Goal: Task Accomplishment & Management: Complete application form

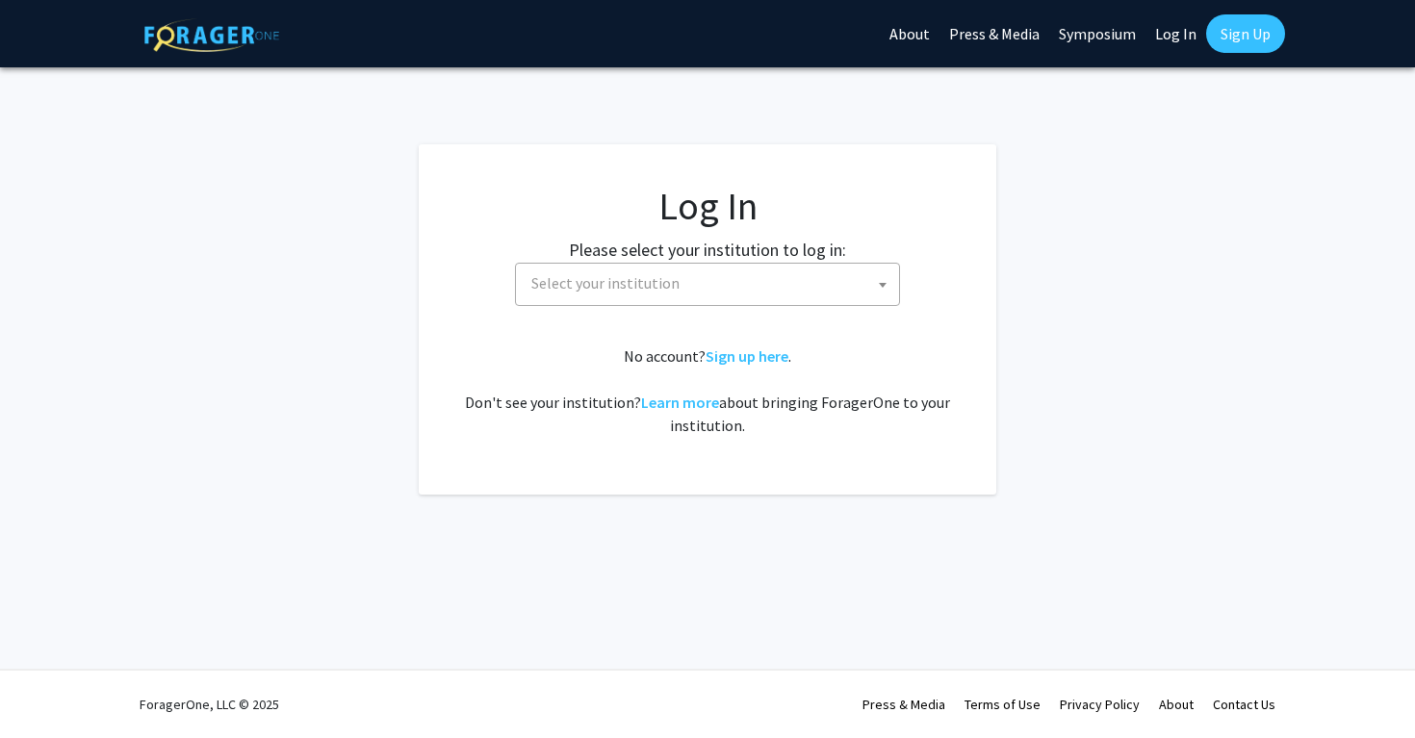
click at [659, 291] on span "Select your institution" at bounding box center [605, 282] width 148 height 19
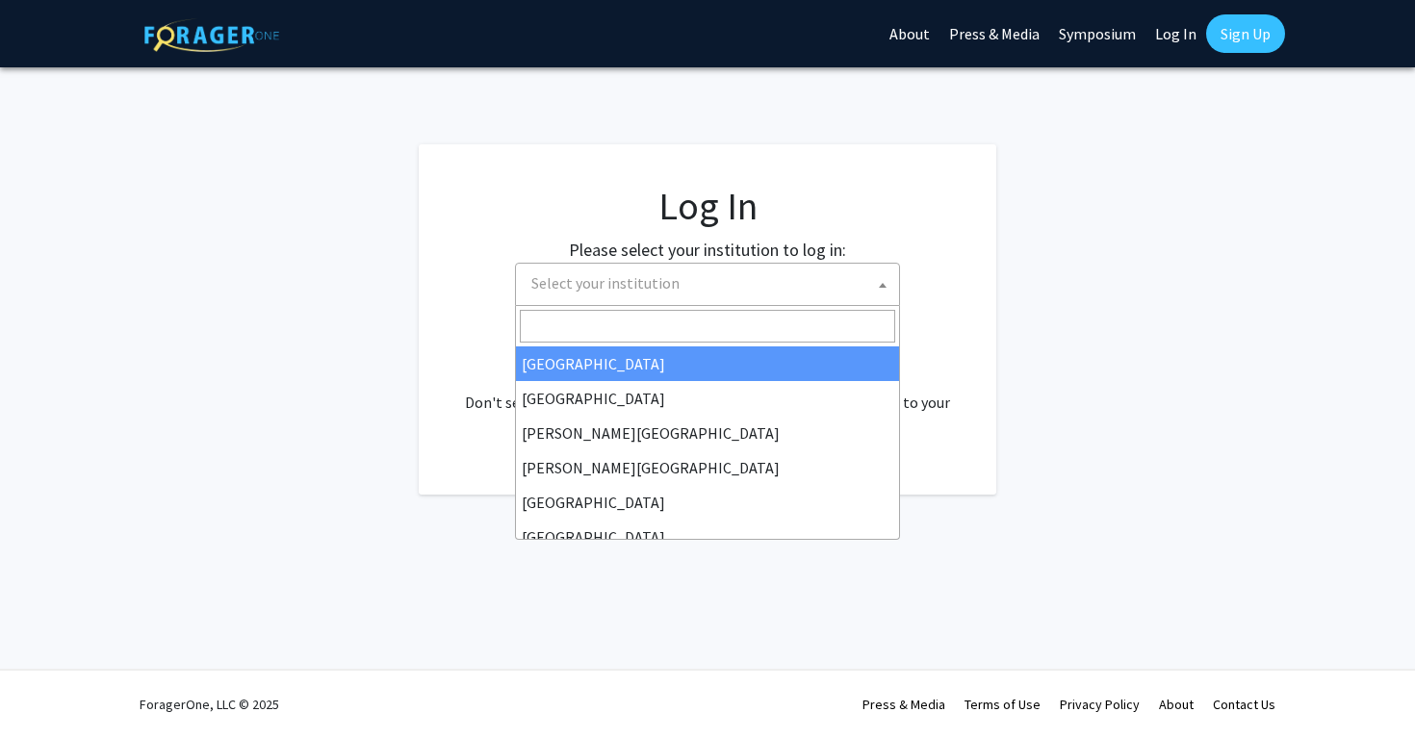
select select "34"
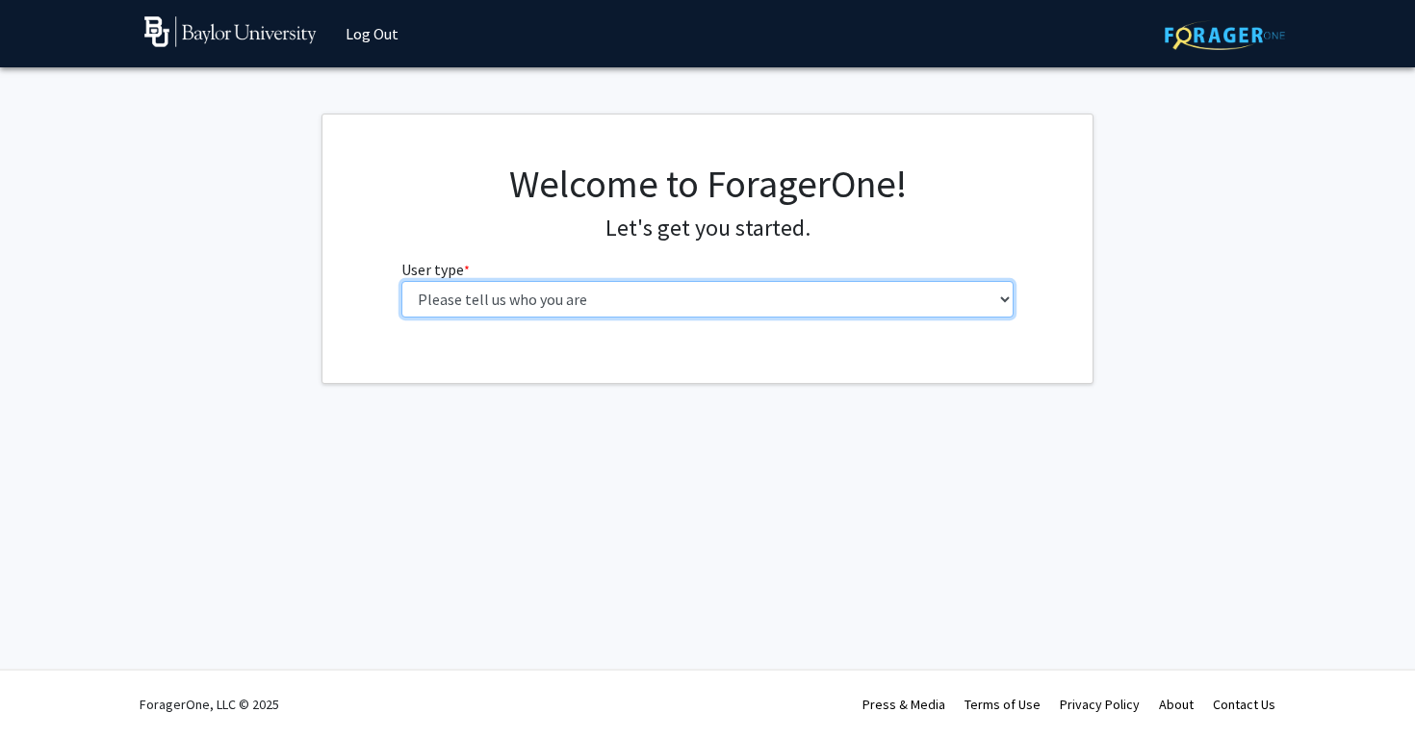
click at [698, 294] on select "Please tell us who you are Undergraduate Student Master's Student Doctoral Cand…" at bounding box center [707, 299] width 613 height 37
select select "1: undergrad"
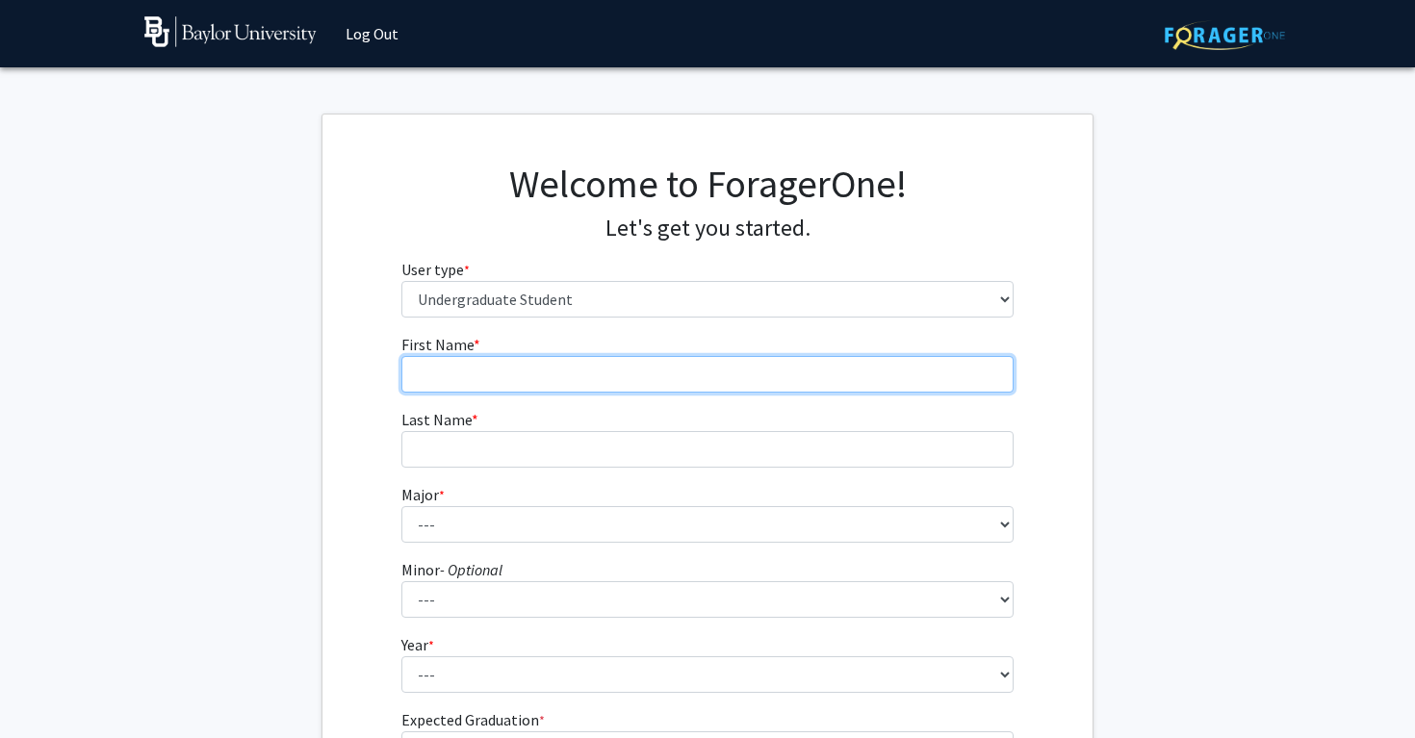
click at [590, 373] on input "First Name * required" at bounding box center [707, 374] width 613 height 37
type input "Raha"
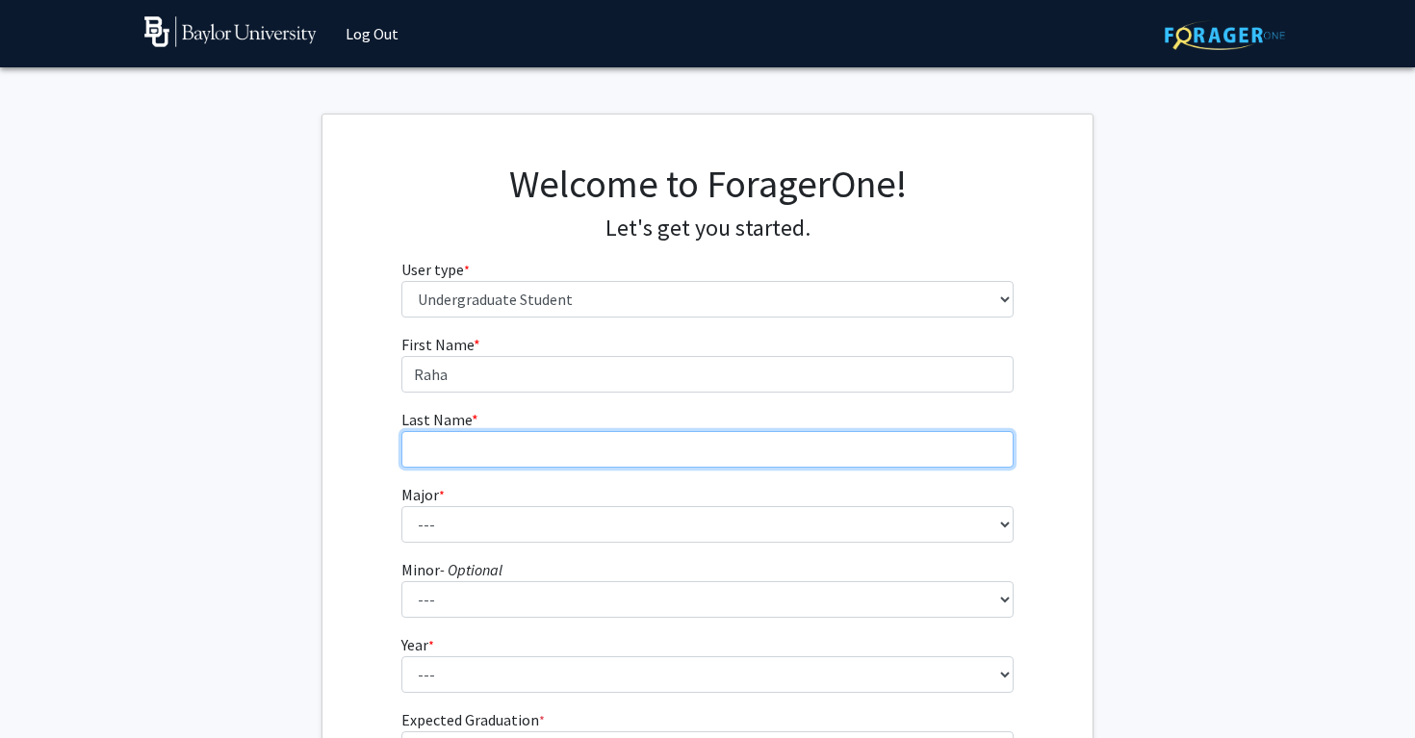
click at [517, 447] on input "Last Name * required" at bounding box center [707, 449] width 613 height 37
type input "Hajiseyedjavadi"
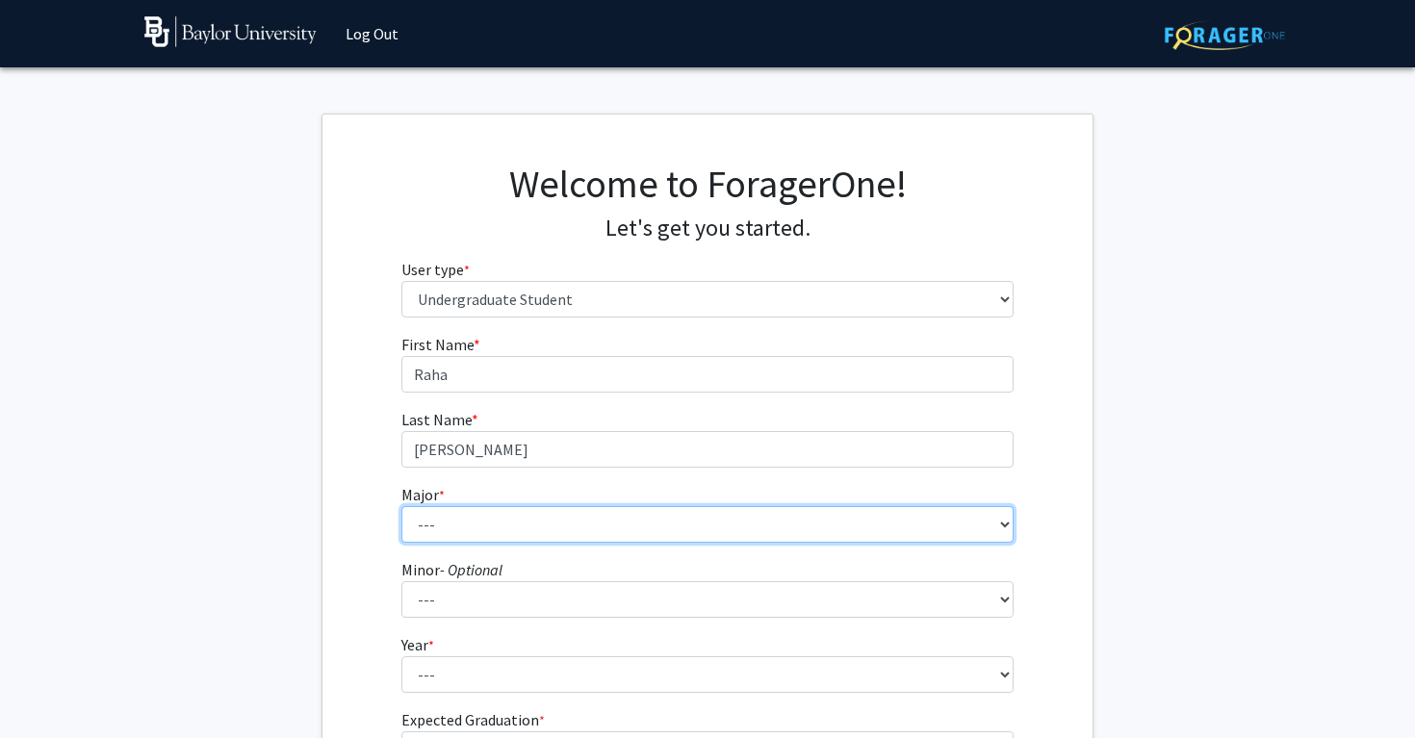
click at [491, 526] on select "--- Accounting American Studies Anthropology Apparel Design & Product Developme…" at bounding box center [707, 524] width 613 height 37
select select "16: 2681"
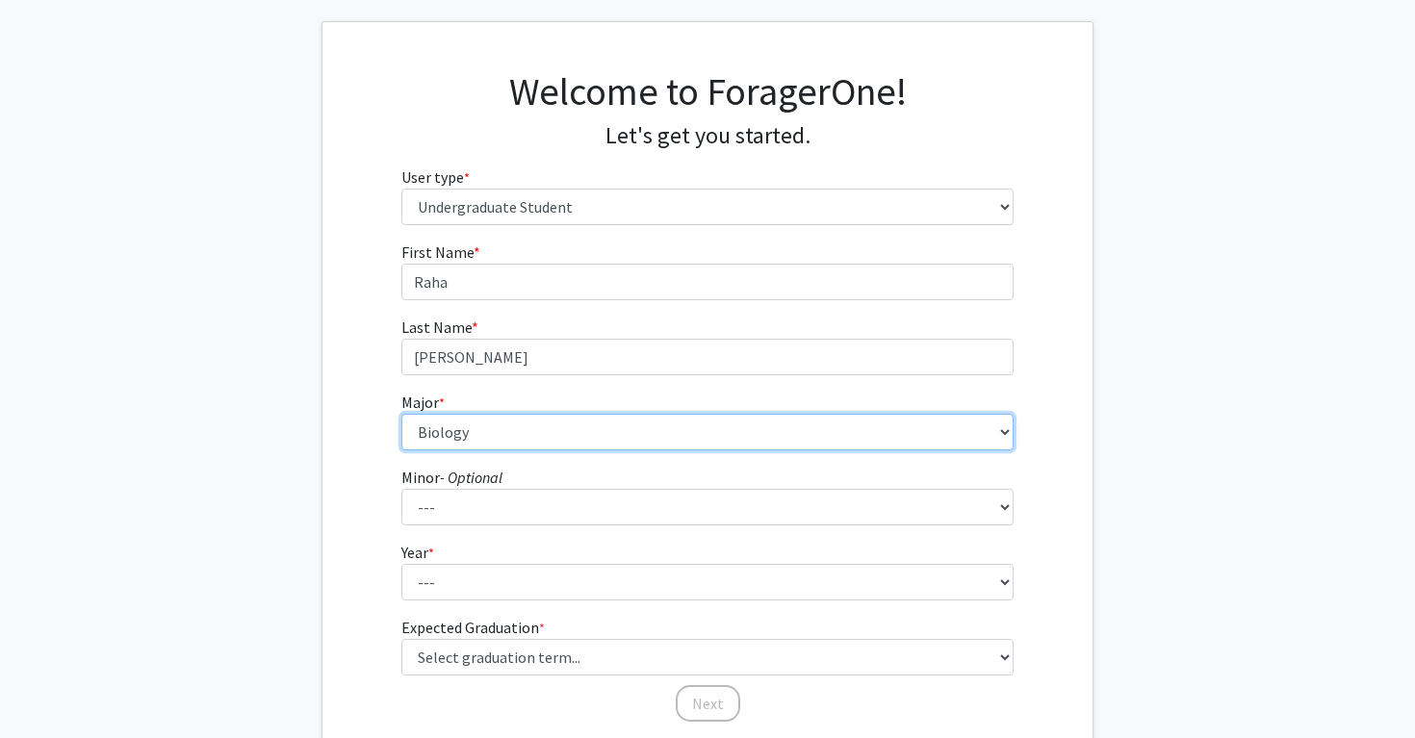
scroll to position [94, 0]
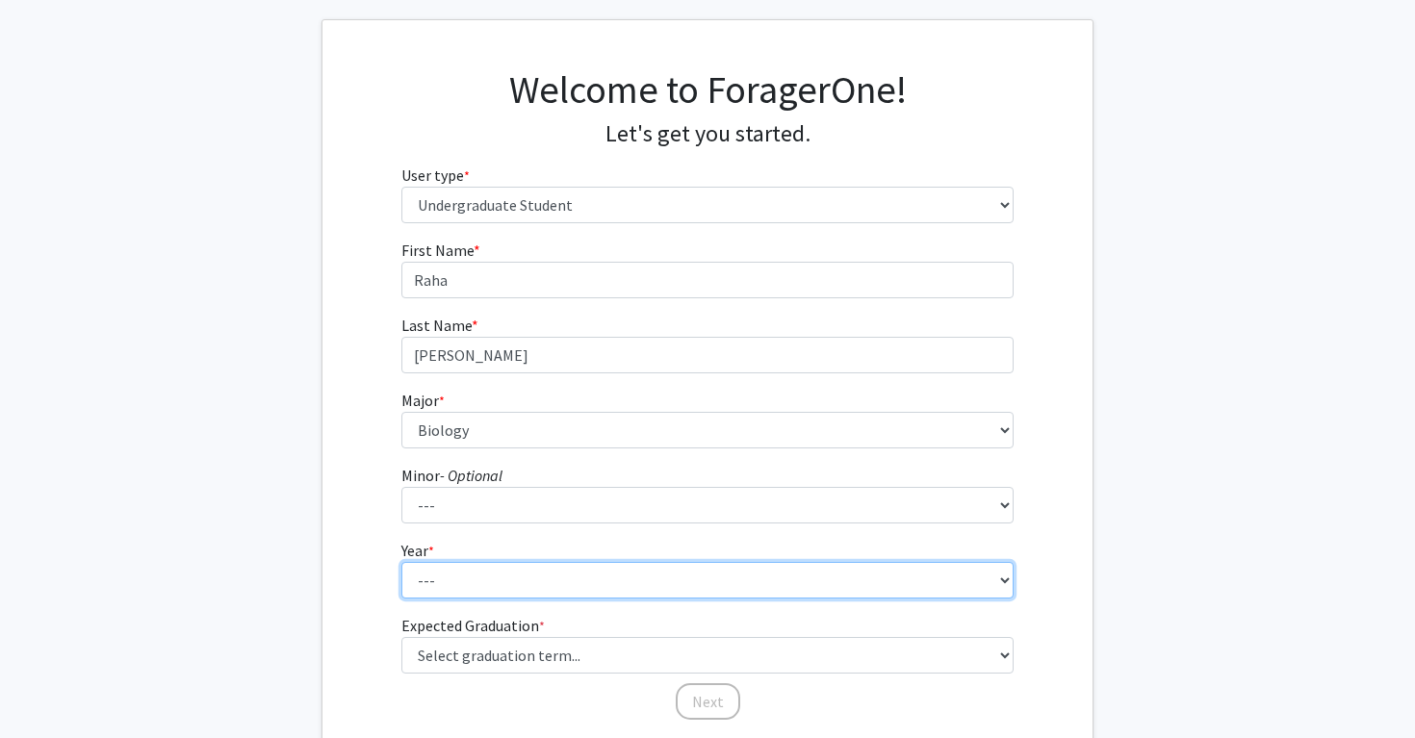
click at [482, 572] on select "--- First-year Sophomore Junior Senior Postbaccalaureate Certificate" at bounding box center [707, 580] width 613 height 37
select select "2: sophomore"
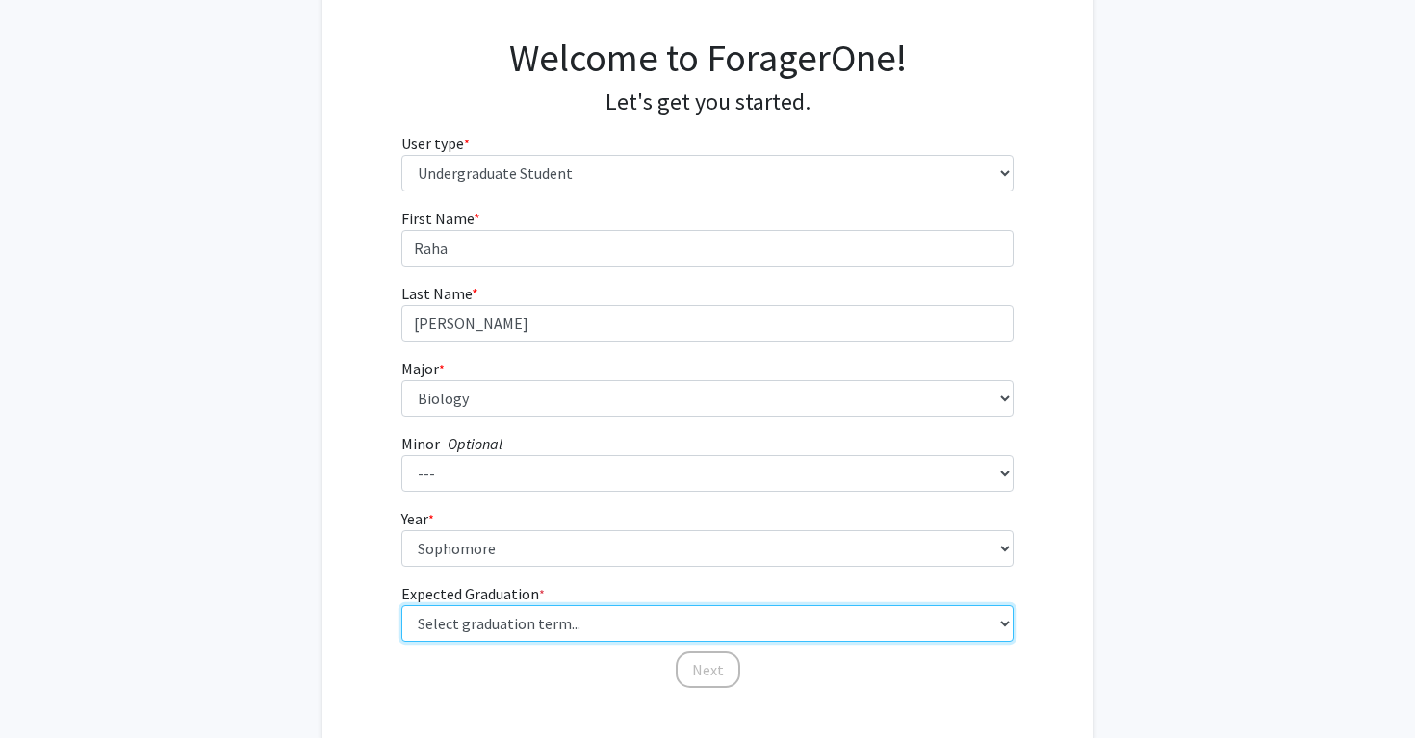
click at [516, 616] on select "Select graduation term... Spring 2025 Summer 2025 Fall 2025 Winter 2025 Spring …" at bounding box center [707, 623] width 613 height 37
select select "13: spring_2028"
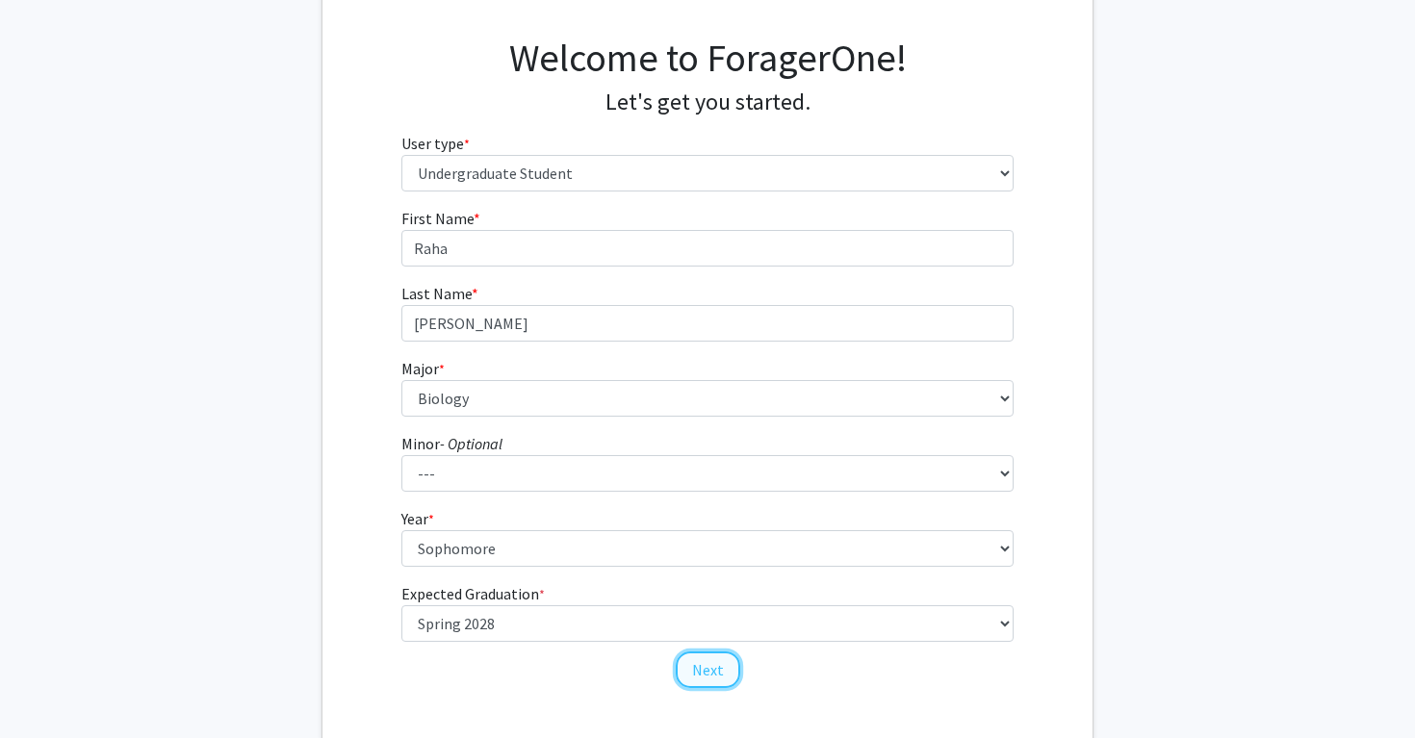
click at [719, 678] on button "Next" at bounding box center [708, 669] width 64 height 37
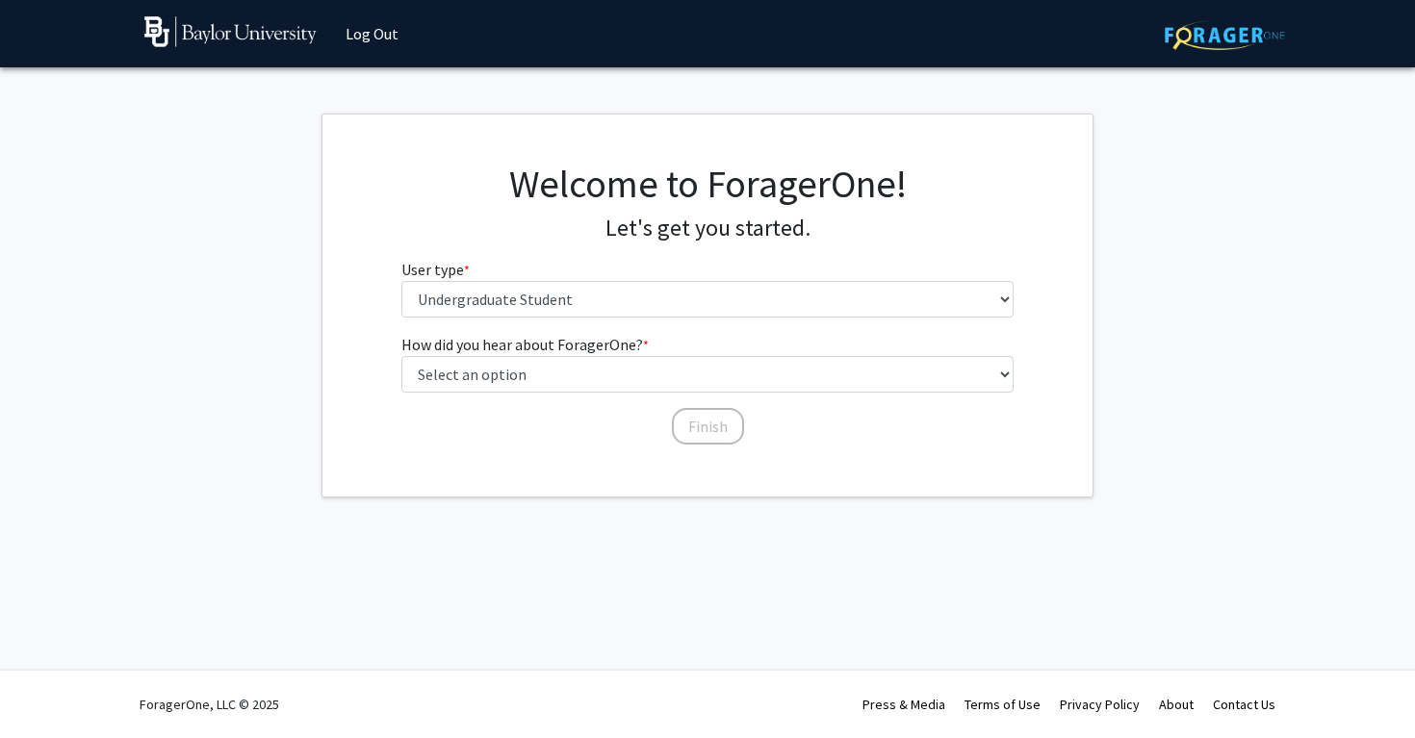
scroll to position [0, 0]
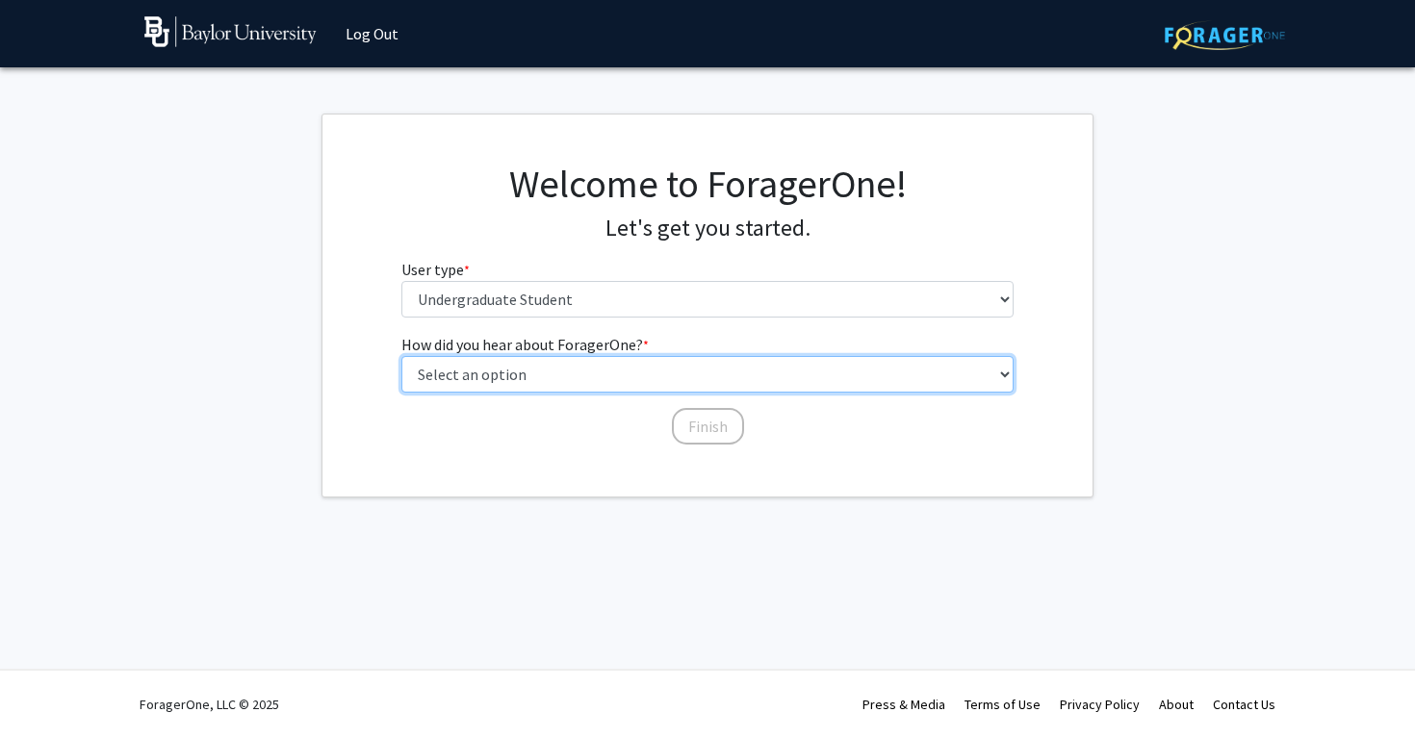
click at [463, 377] on select "Select an option Peer/student recommendation Faculty/staff recommendation Unive…" at bounding box center [707, 374] width 613 height 37
select select "2: faculty_recommendation"
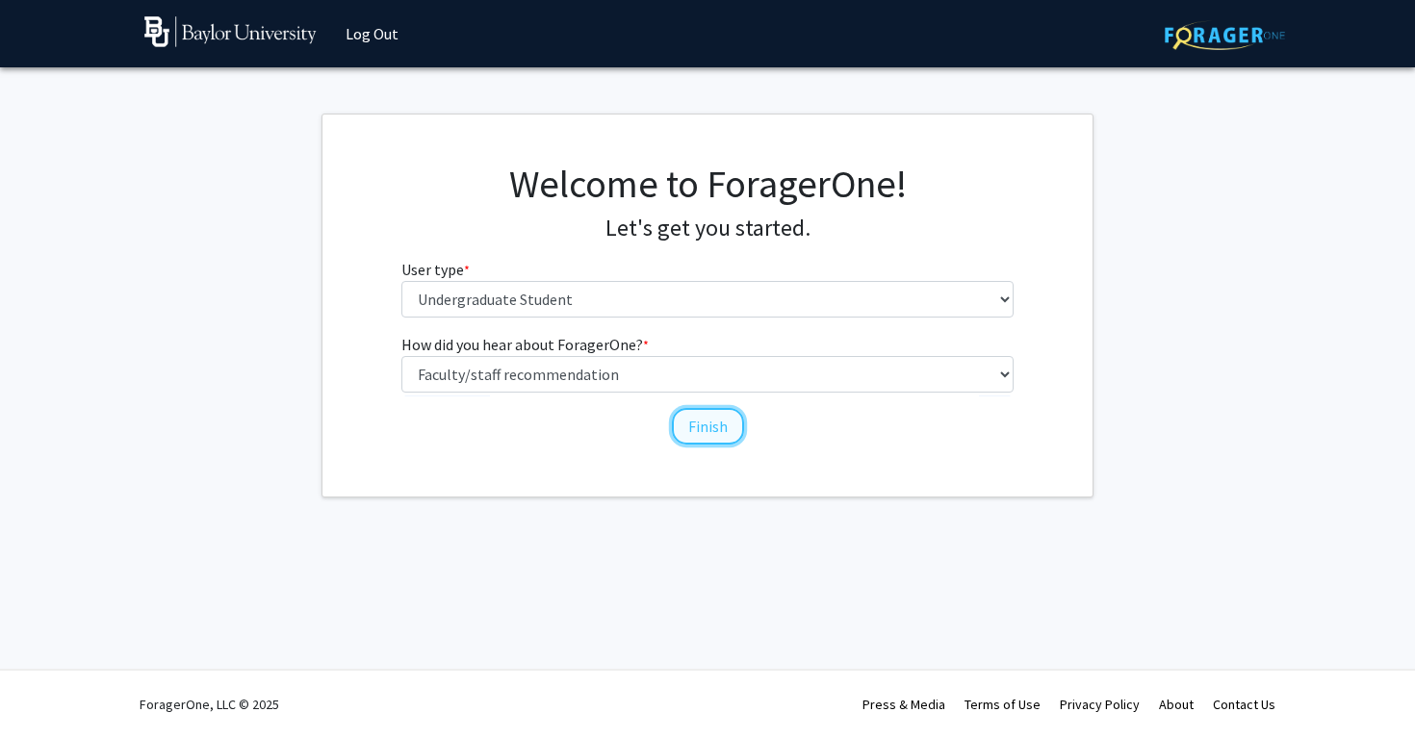
click at [694, 420] on button "Finish" at bounding box center [708, 426] width 72 height 37
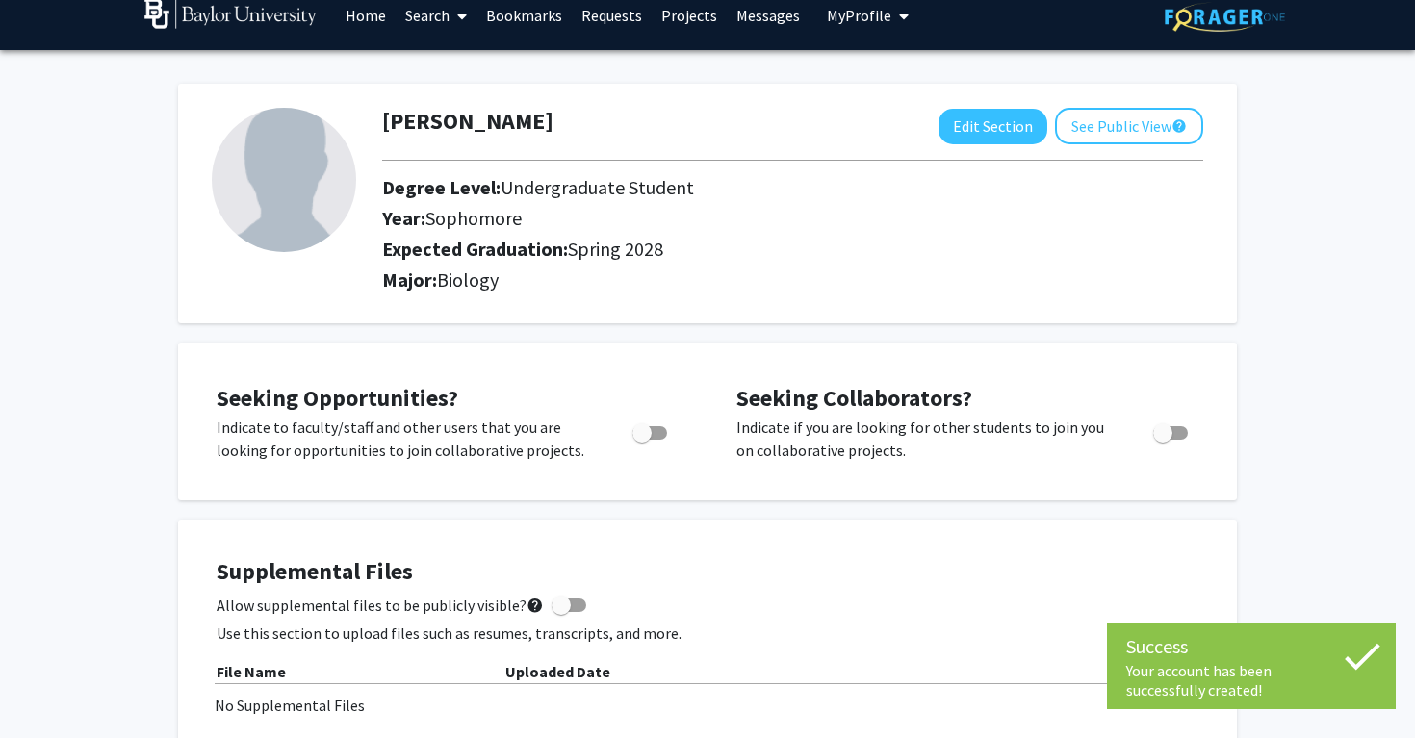
scroll to position [27, 0]
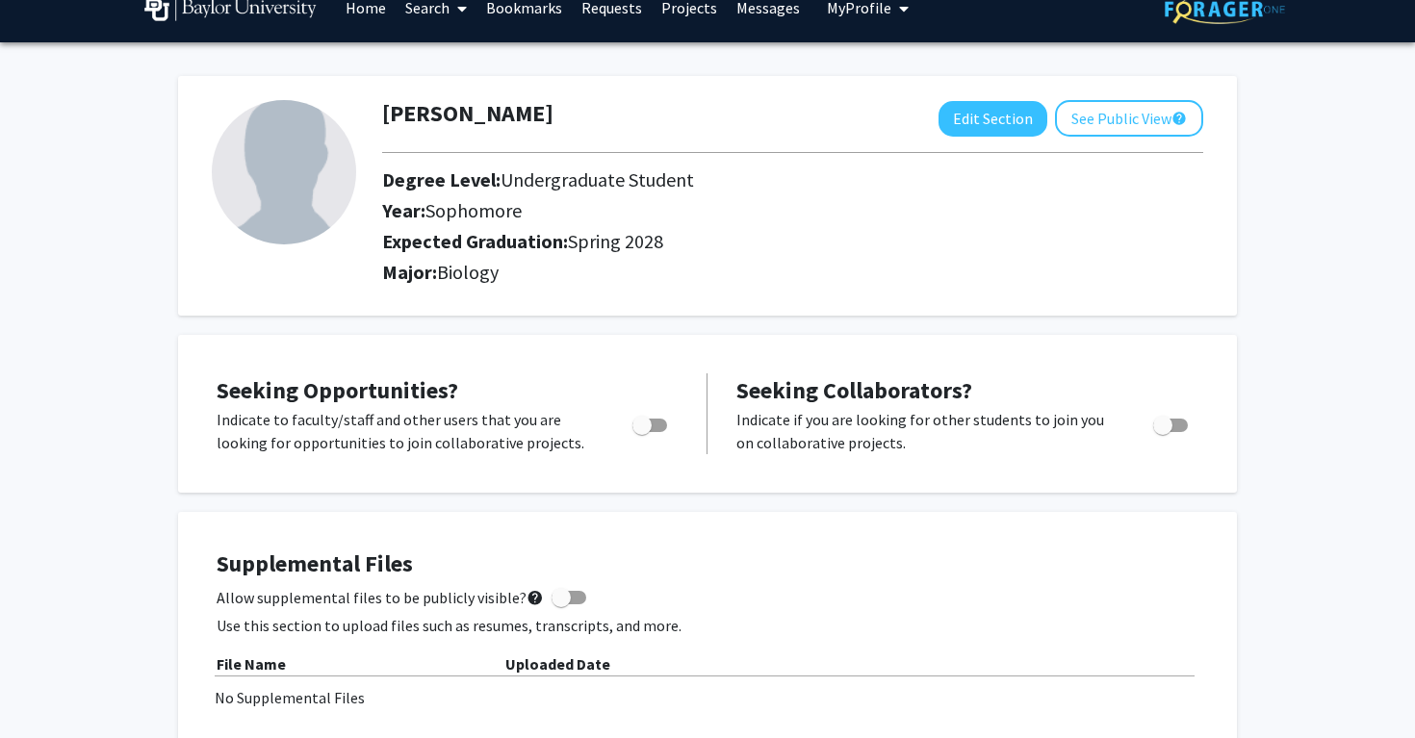
click at [657, 419] on span "Toggle" at bounding box center [649, 425] width 35 height 13
click at [642, 432] on input "Are you actively seeking opportunities?" at bounding box center [641, 432] width 1 height 1
checkbox input "true"
click at [1042, 441] on p "Indicate if you are looking for other students to join you on collaborative pro…" at bounding box center [926, 431] width 380 height 46
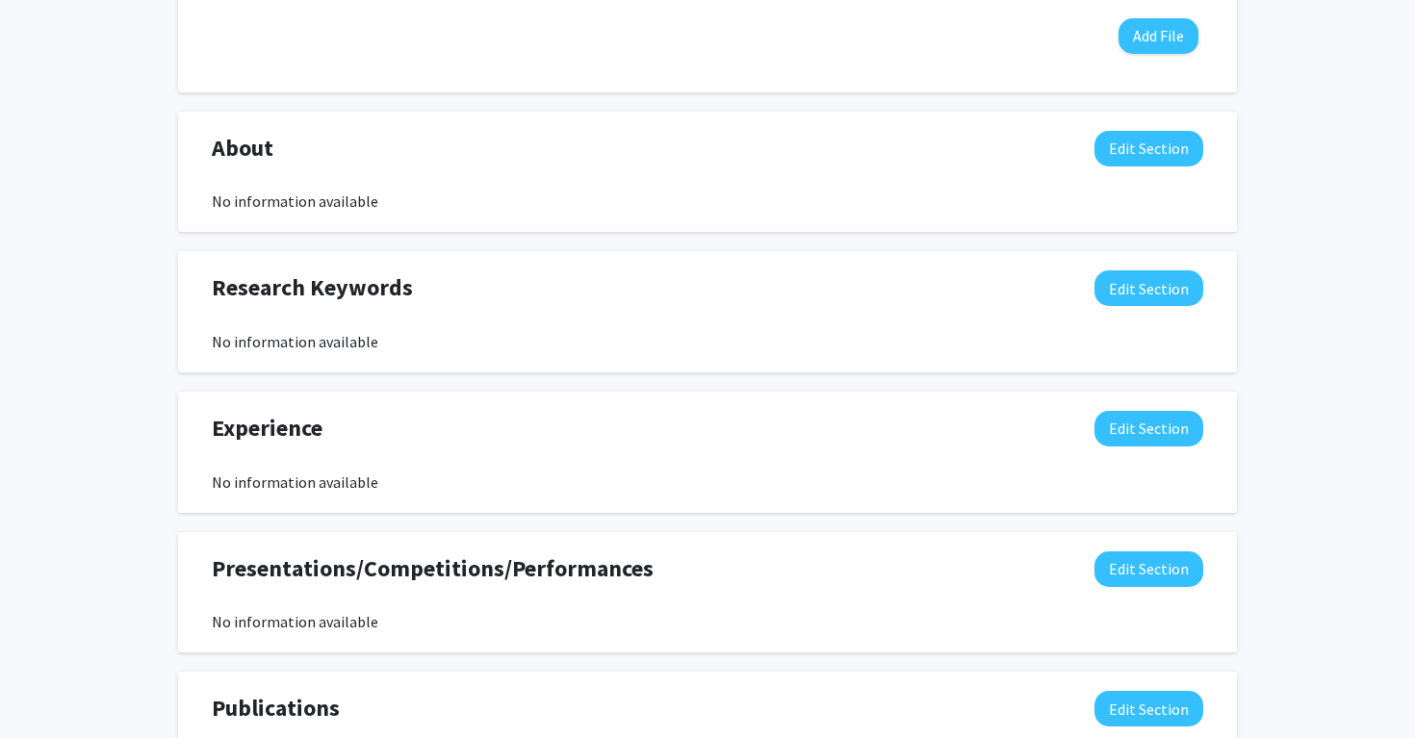
scroll to position [750, 0]
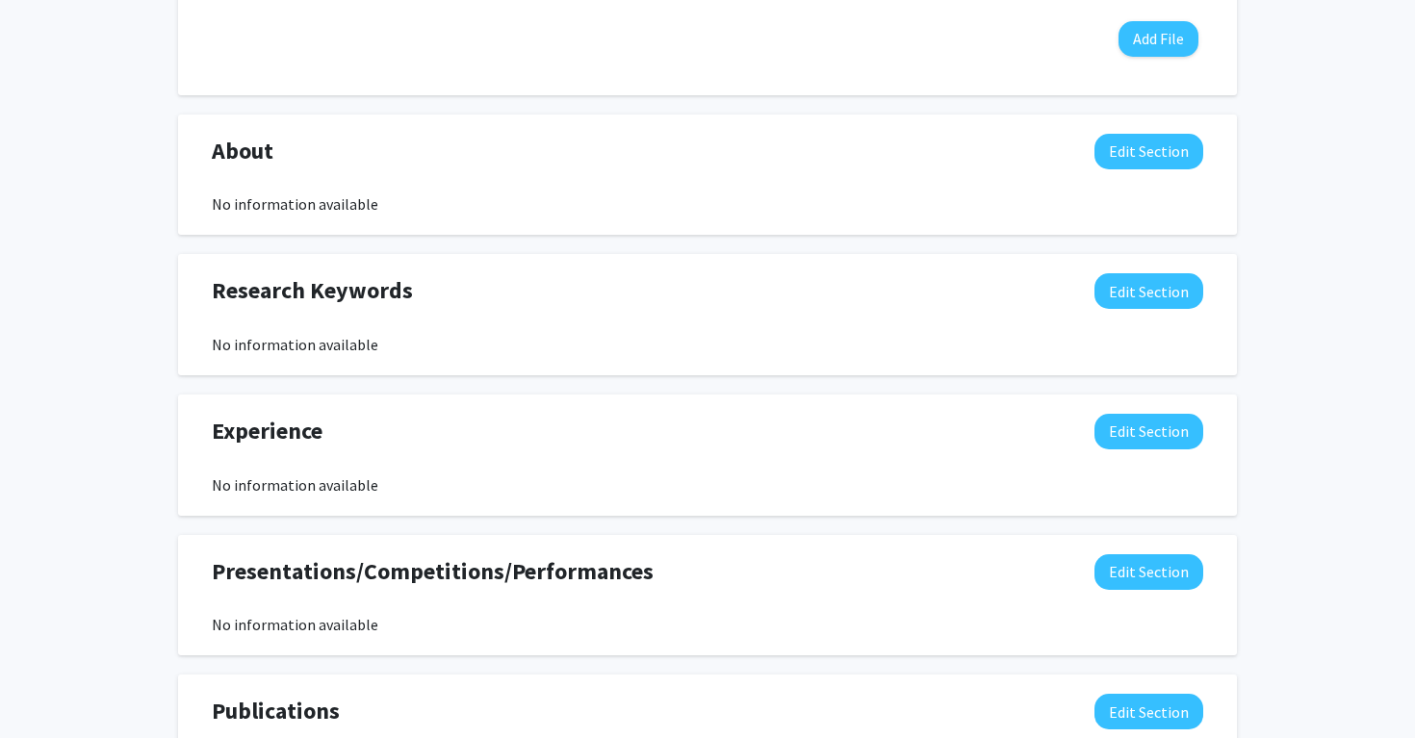
click at [1168, 405] on div "Experience Edit Section No information available You may write a maximum of 750…" at bounding box center [707, 455] width 1059 height 121
click at [1166, 423] on button "Edit Section" at bounding box center [1148, 432] width 109 height 36
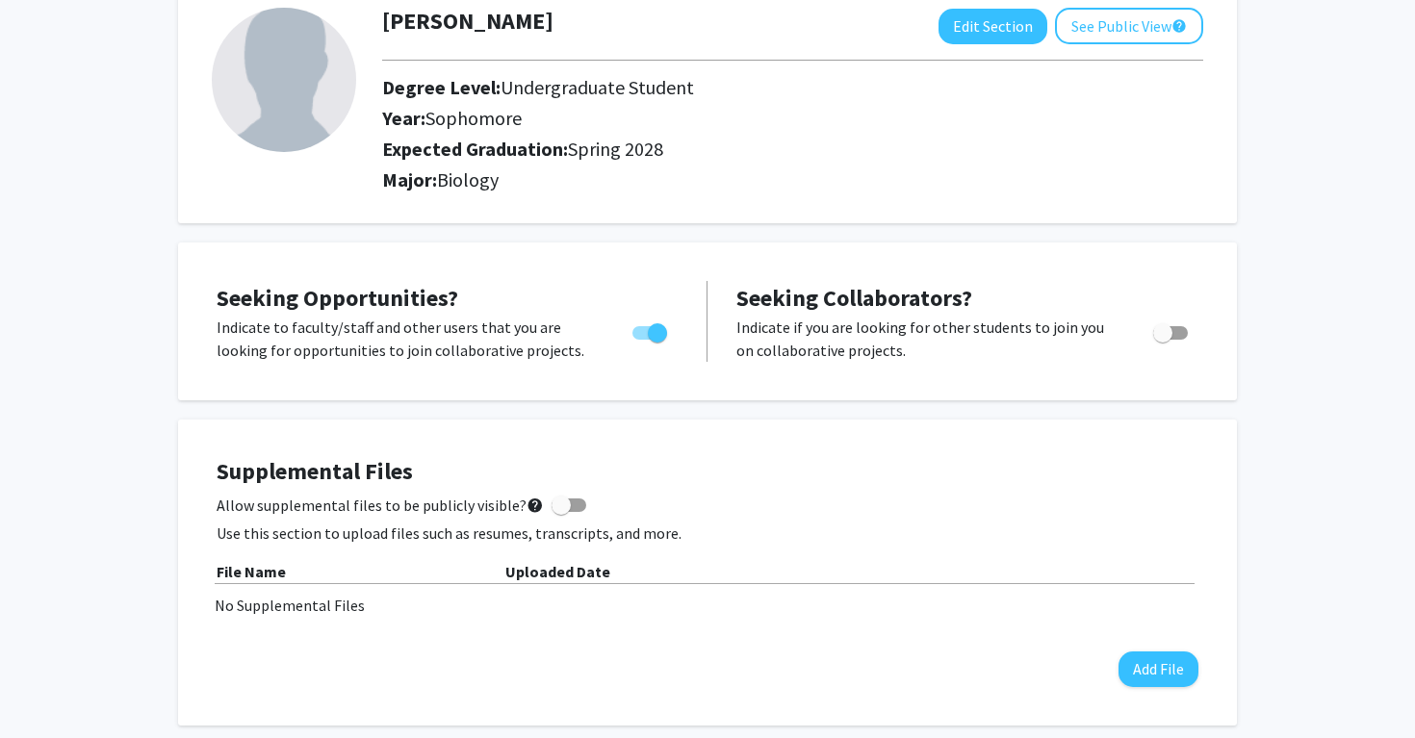
scroll to position [0, 0]
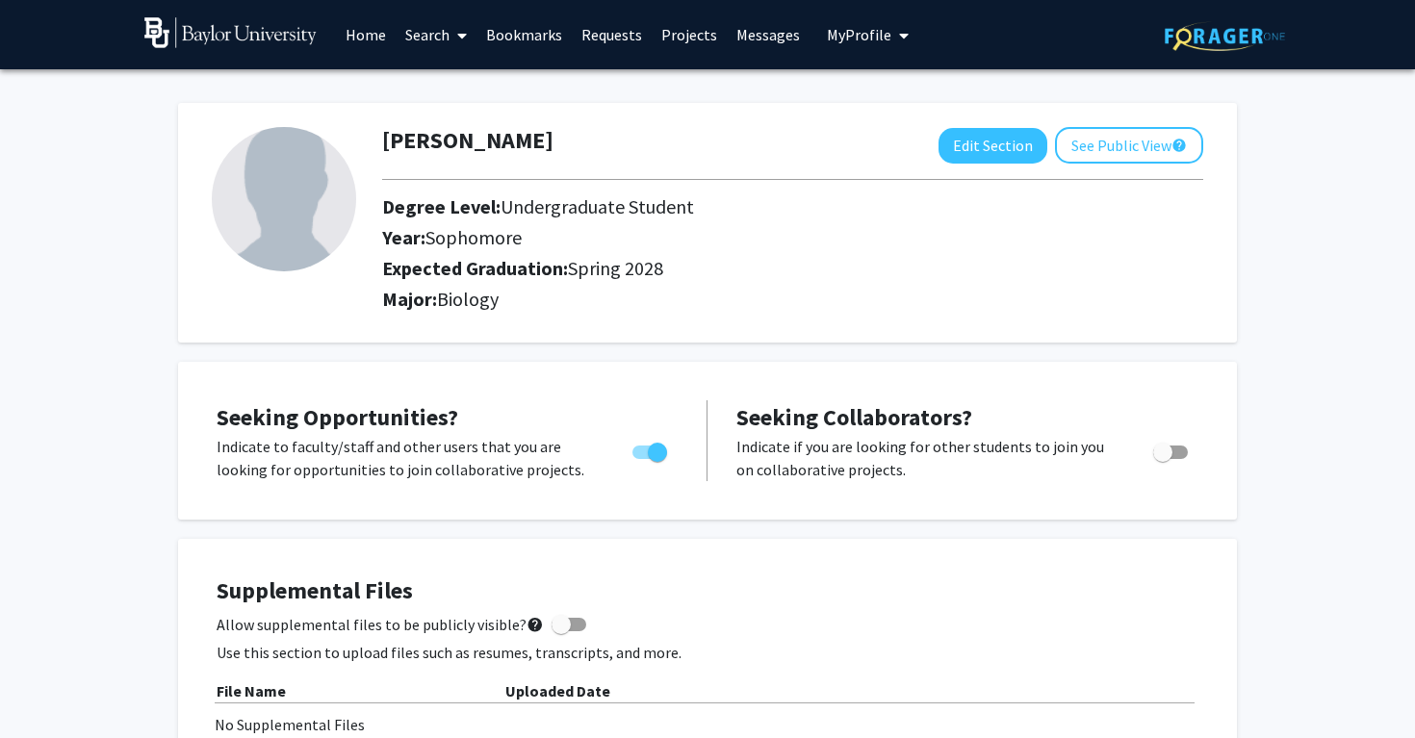
click at [607, 32] on link "Requests" at bounding box center [612, 34] width 80 height 67
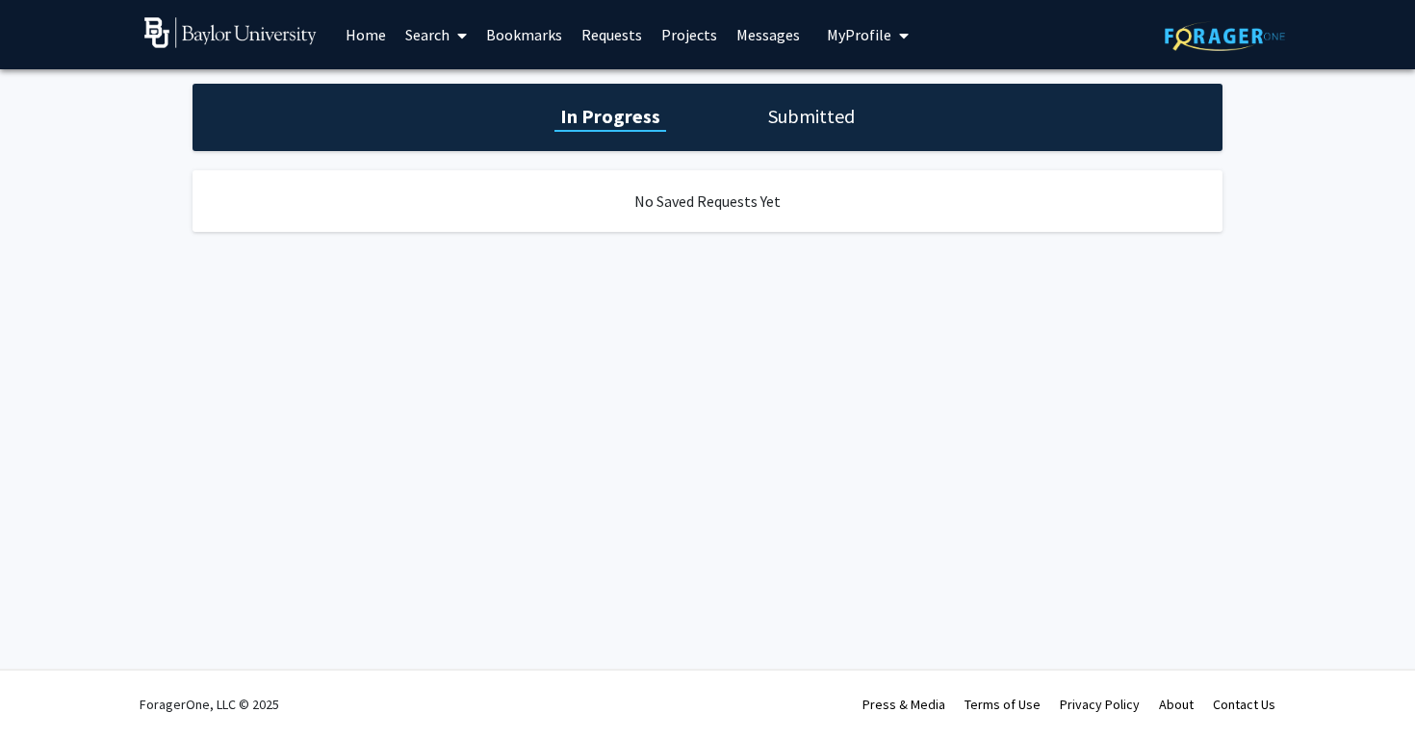
click at [778, 115] on h1 "Submitted" at bounding box center [811, 116] width 98 height 27
click at [654, 122] on h1 "In Progress" at bounding box center [607, 116] width 103 height 27
click at [585, 26] on link "Requests" at bounding box center [612, 34] width 80 height 67
click at [429, 33] on link "Search" at bounding box center [435, 34] width 81 height 67
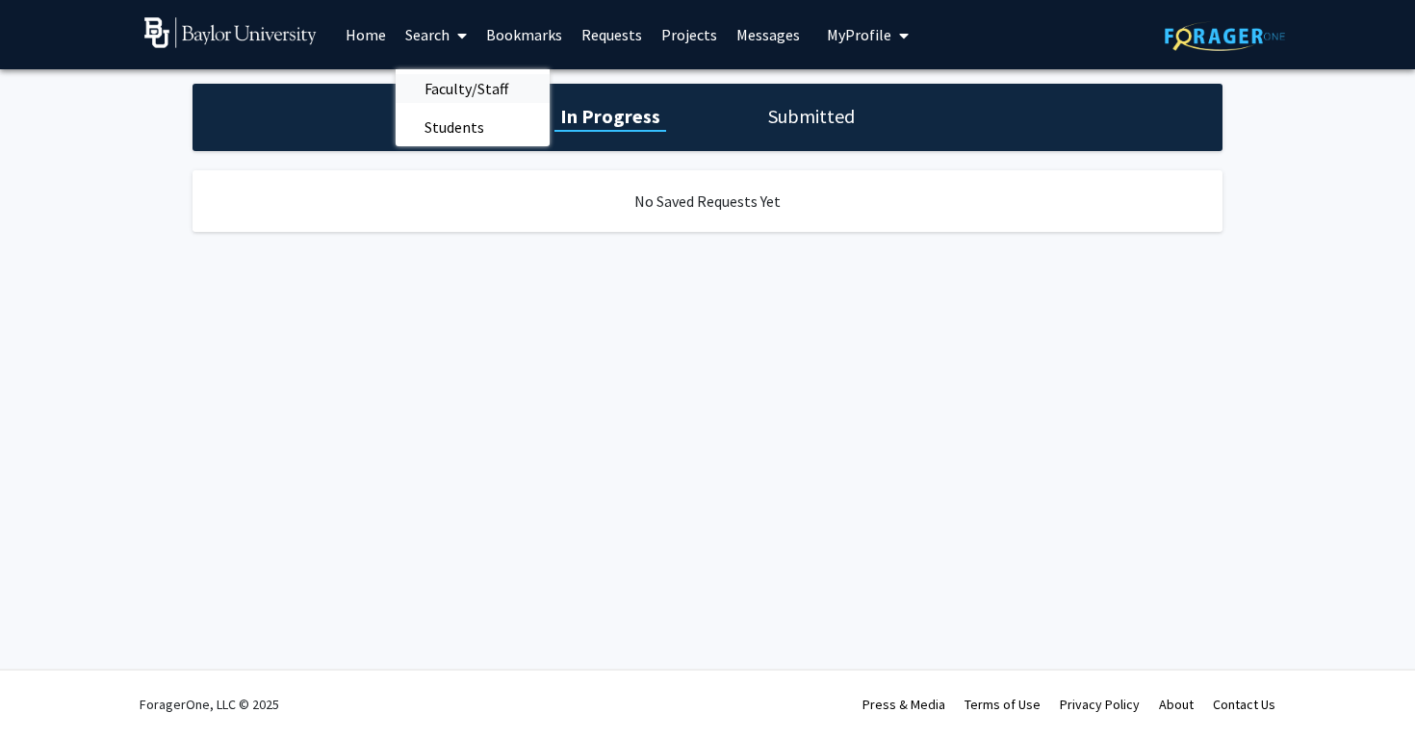
click at [470, 89] on span "Faculty/Staff" at bounding box center [465, 88] width 141 height 38
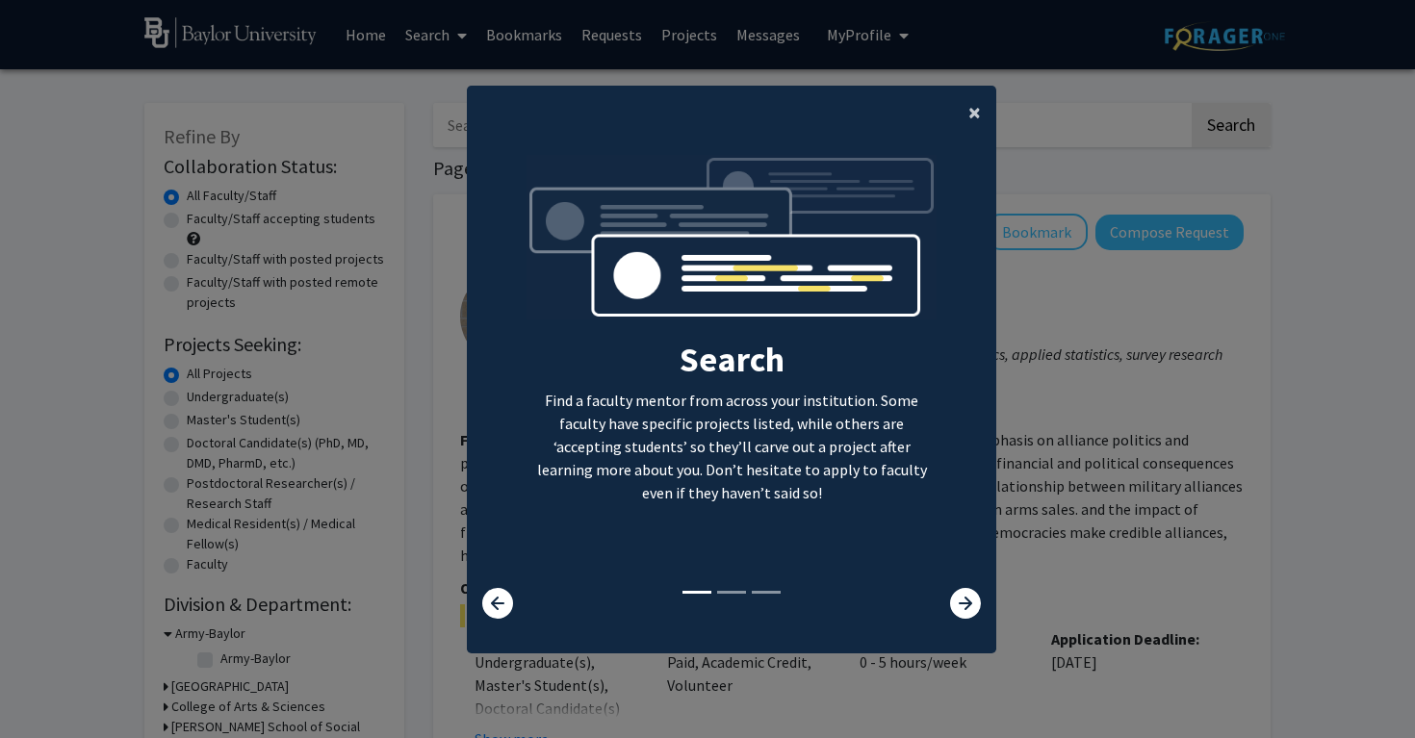
click at [973, 114] on span "×" at bounding box center [974, 112] width 13 height 30
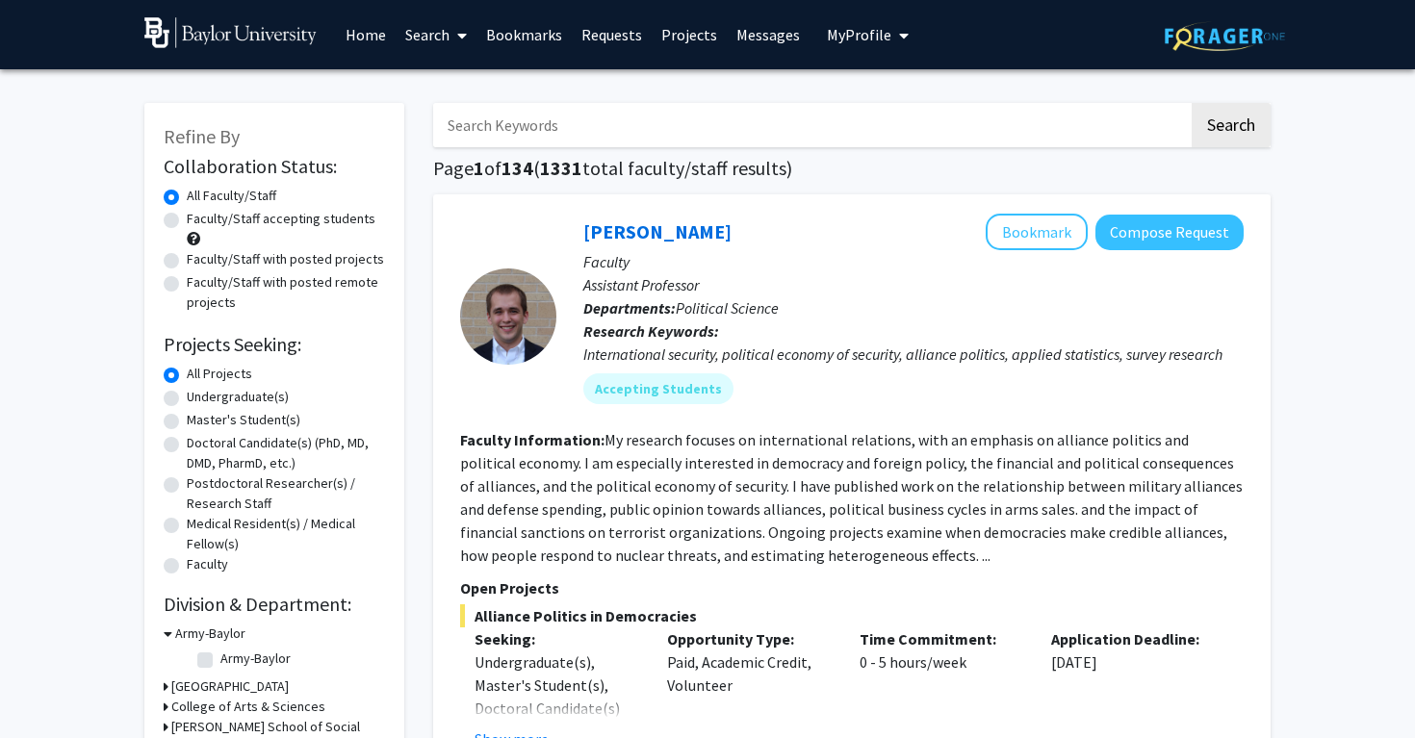
click at [891, 137] on input "Search Keywords" at bounding box center [810, 125] width 755 height 44
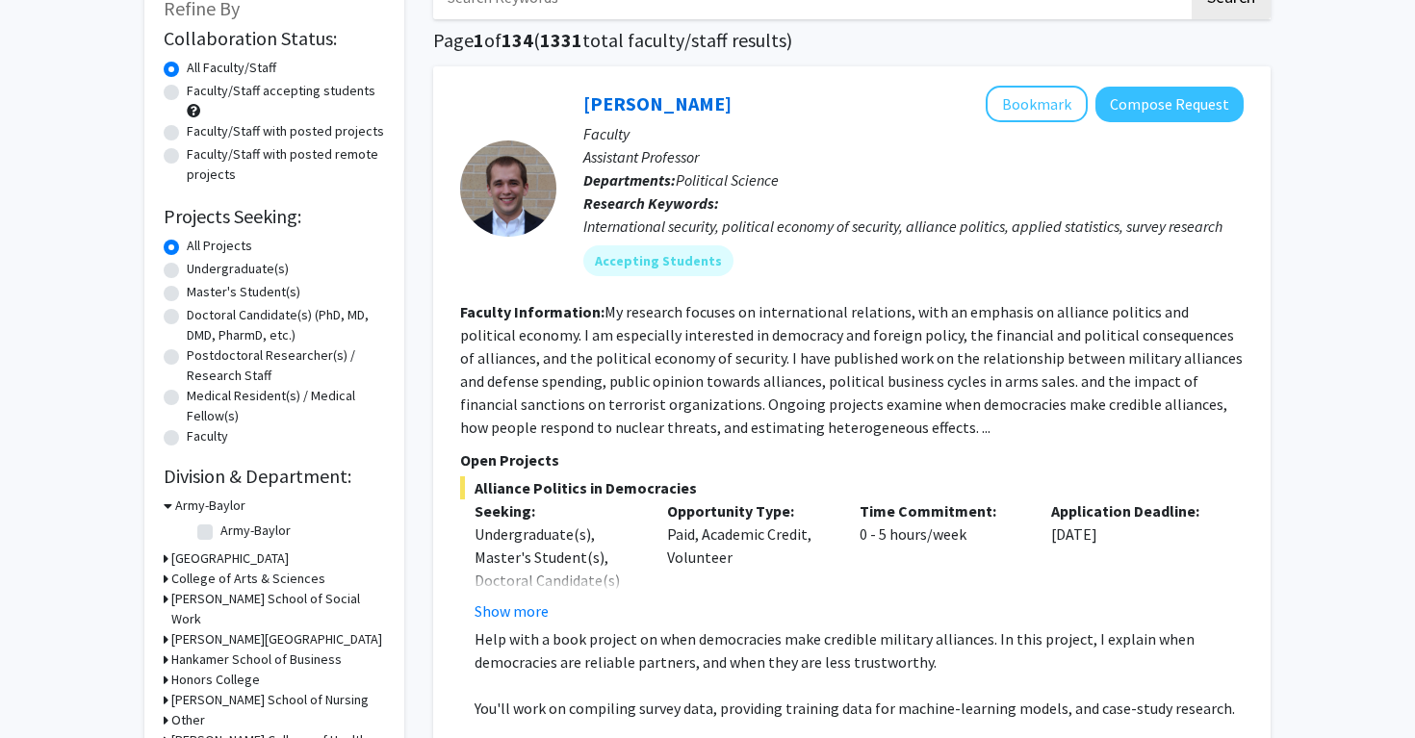
scroll to position [88, 0]
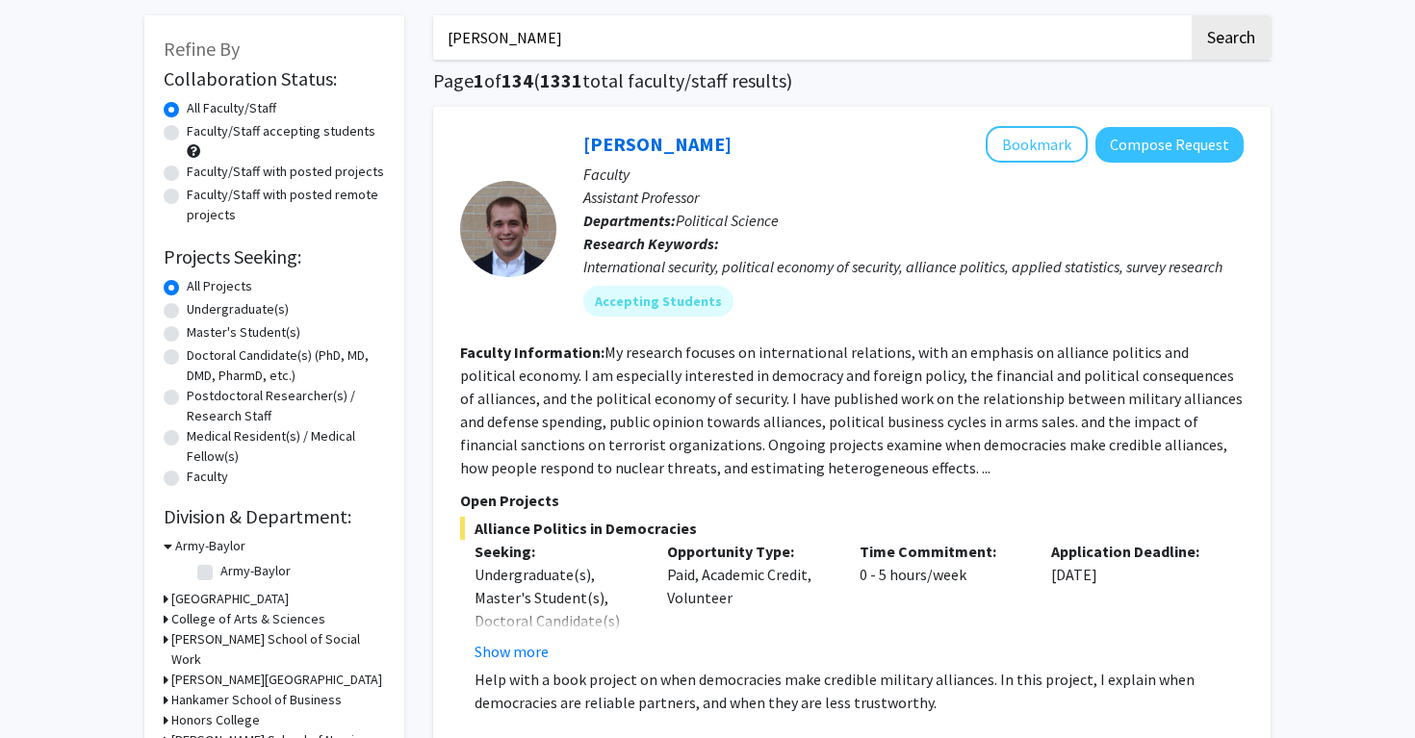
type input "Simmons"
click at [1191, 15] on button "Search" at bounding box center [1230, 37] width 79 height 44
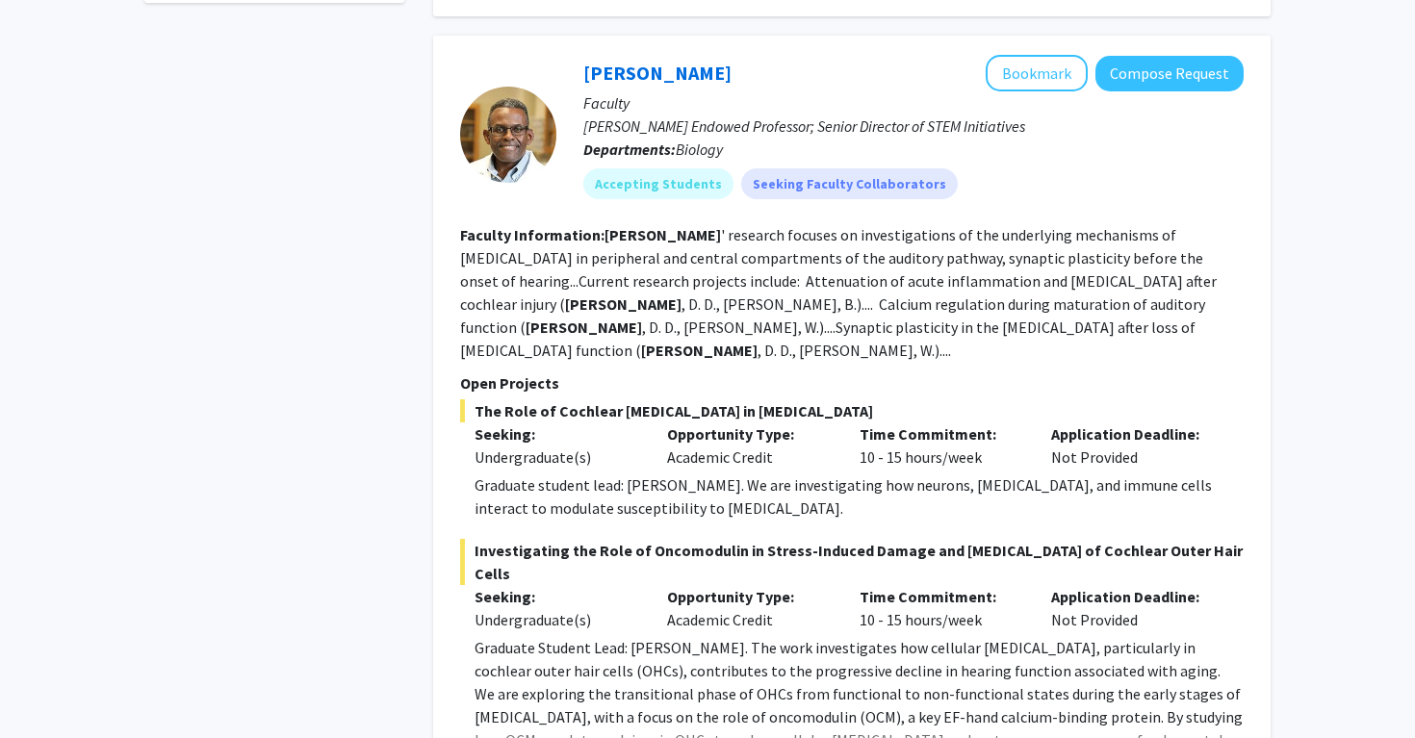
scroll to position [899, 0]
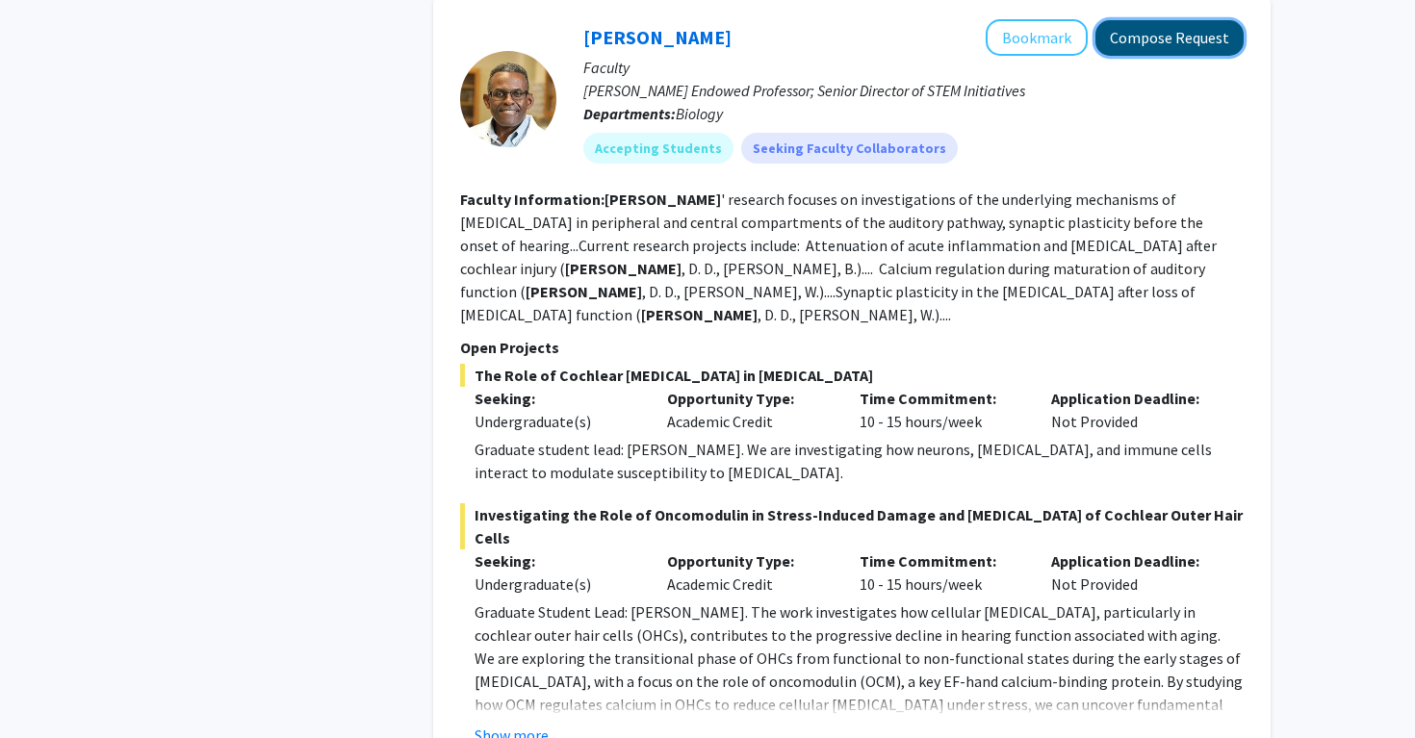
click at [1161, 21] on button "Compose Request" at bounding box center [1169, 38] width 148 height 36
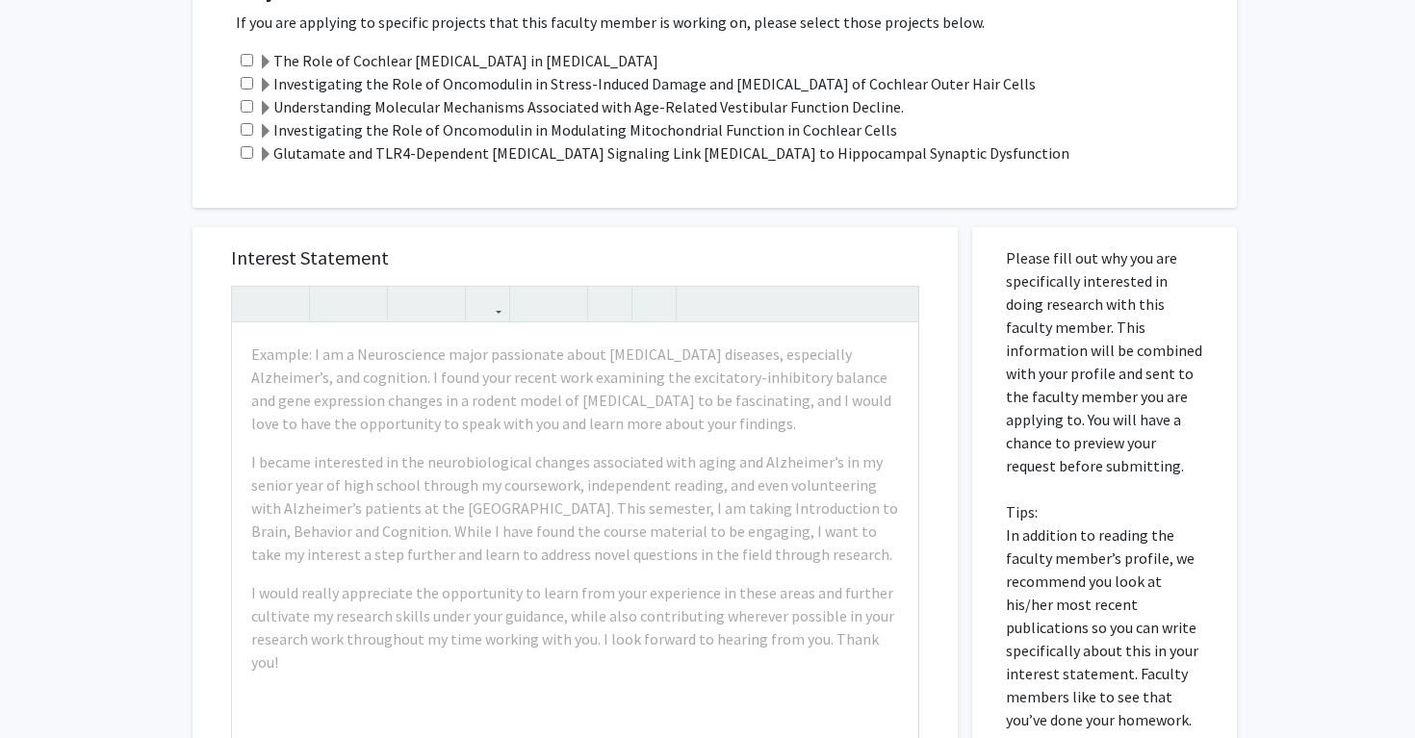
scroll to position [1140, 0]
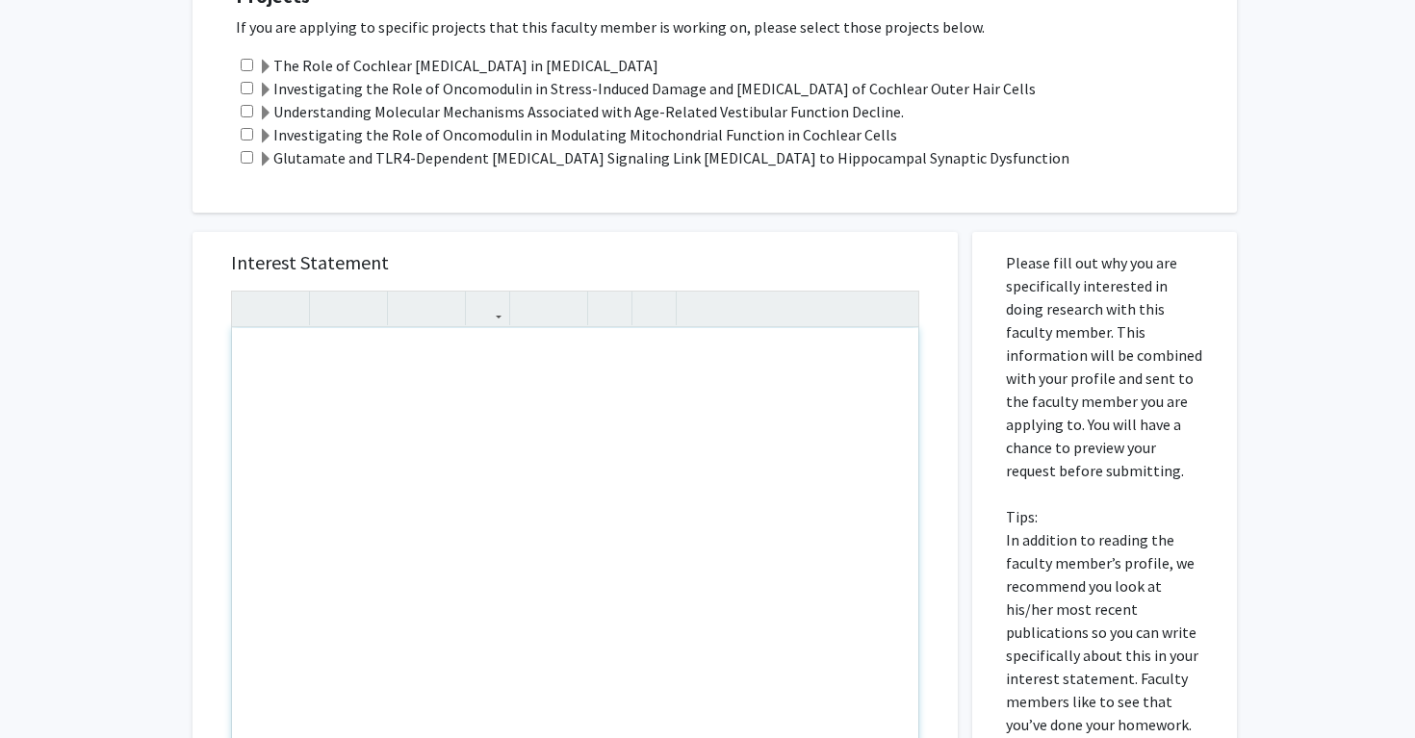
click at [812, 418] on div "Note to users with screen readers: Please press Alt+0 or Option+0 to deactivate…" at bounding box center [575, 548] width 686 height 441
click at [836, 251] on h5 "Interest Statement" at bounding box center [575, 262] width 688 height 23
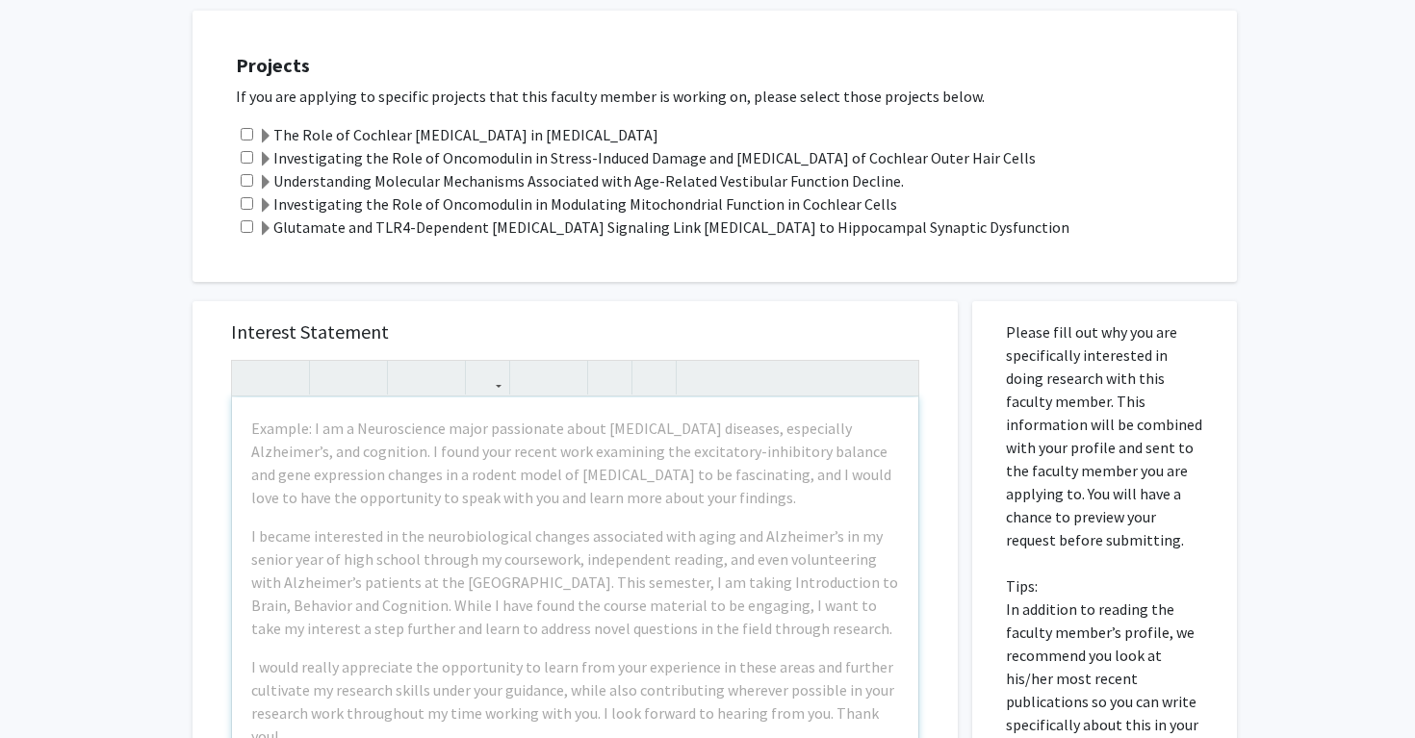
scroll to position [997, 0]
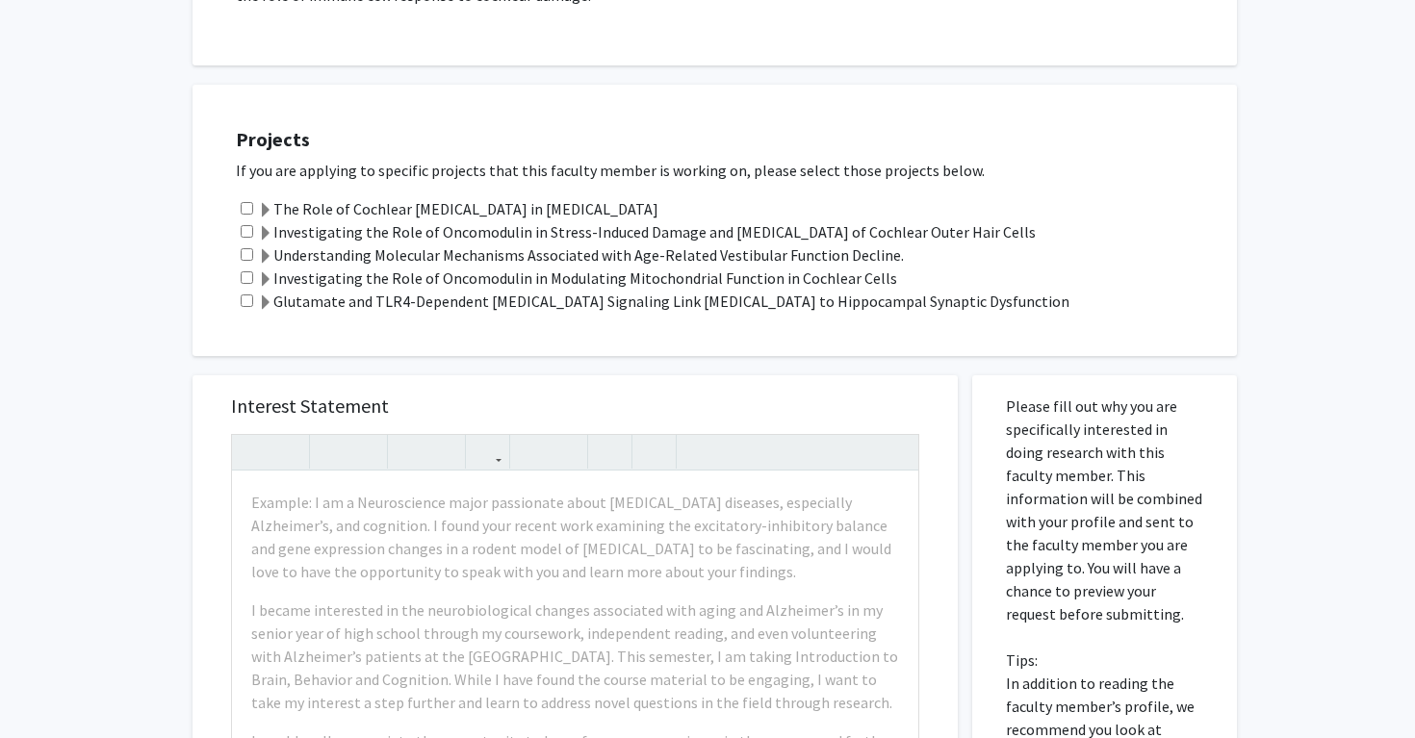
click at [402, 197] on label "The Role of Cochlear Neuroinflammation in Hearing Loss" at bounding box center [458, 208] width 400 height 23
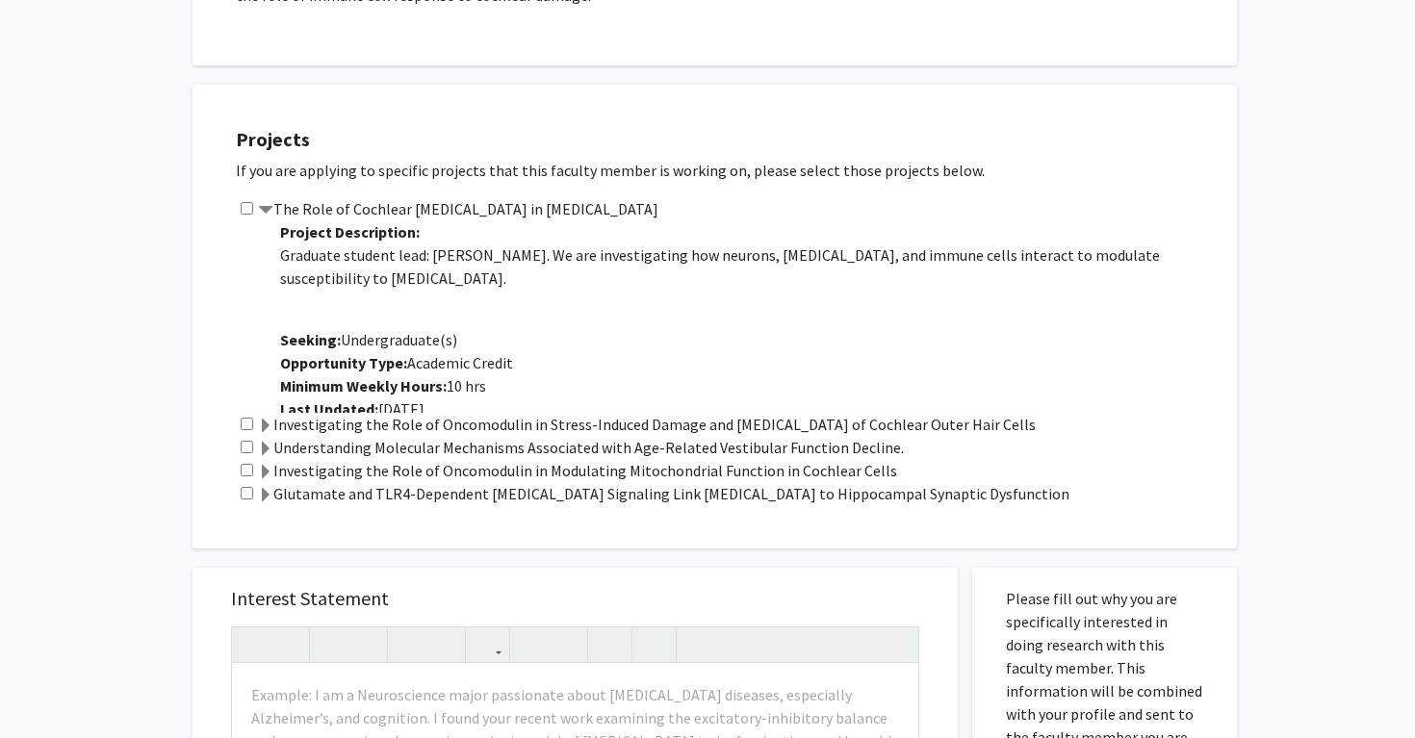
click at [388, 161] on div "Projects If you are applying to specific projects that this faculty member is w…" at bounding box center [727, 317] width 1020 height 416
click at [401, 197] on label "The Role of Cochlear Neuroinflammation in Hearing Loss" at bounding box center [458, 208] width 400 height 23
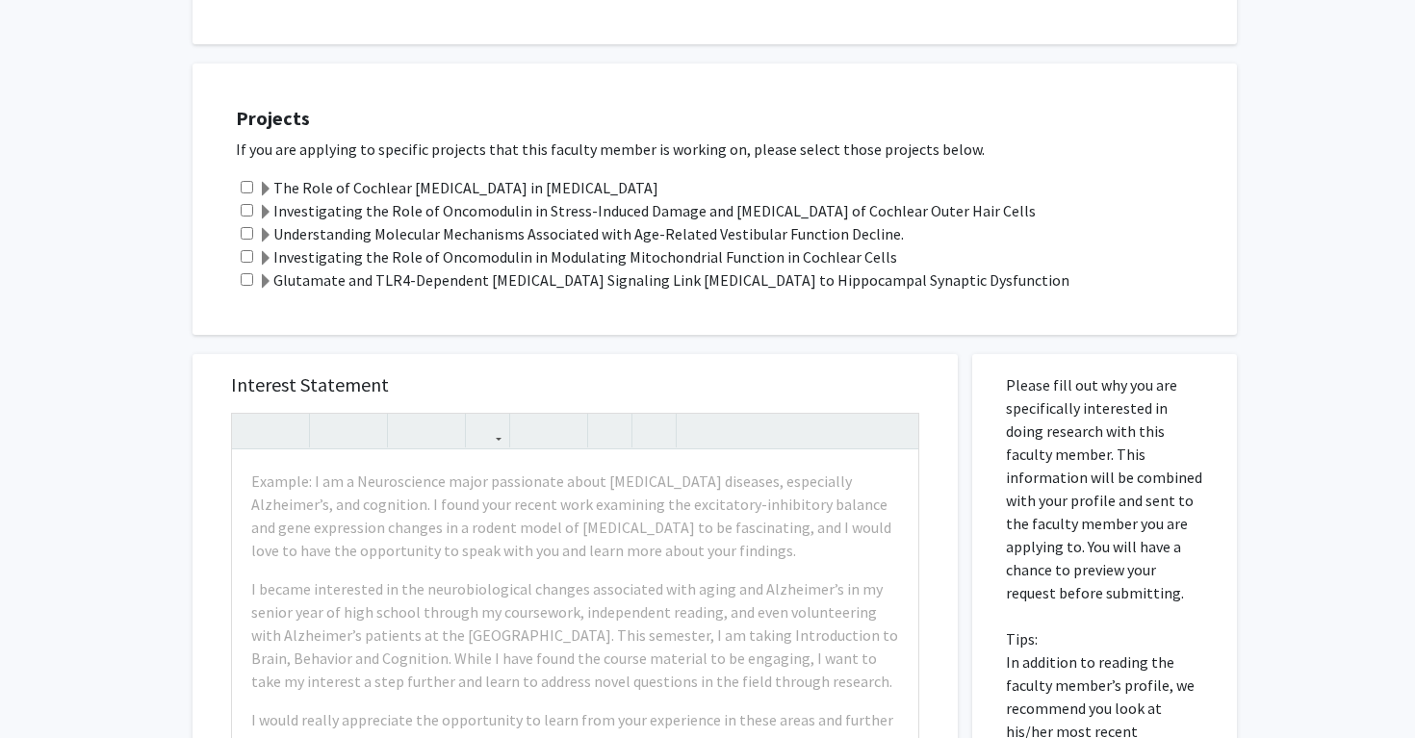
scroll to position [1021, 0]
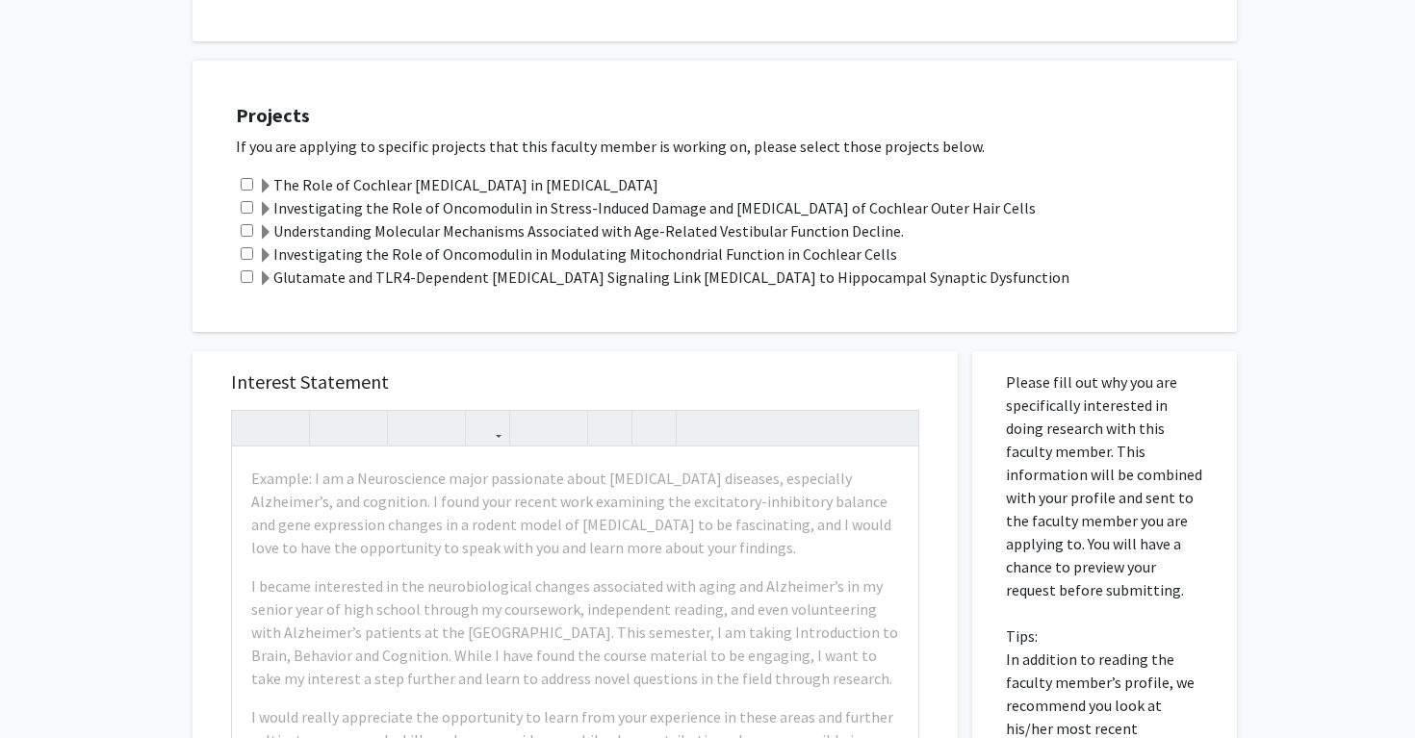
click at [242, 266] on div "Glutamate and TLR4-Dependent Astrocyte Signaling Link Noise-Induced Hearing Los…" at bounding box center [727, 277] width 982 height 23
click at [247, 270] on input "checkbox" at bounding box center [247, 276] width 13 height 13
checkbox input "true"
click at [249, 242] on div "Investigating the Role of Oncomodulin in Modulating Mitochondrial Function in C…" at bounding box center [727, 253] width 982 height 23
click at [249, 247] on input "checkbox" at bounding box center [247, 253] width 13 height 13
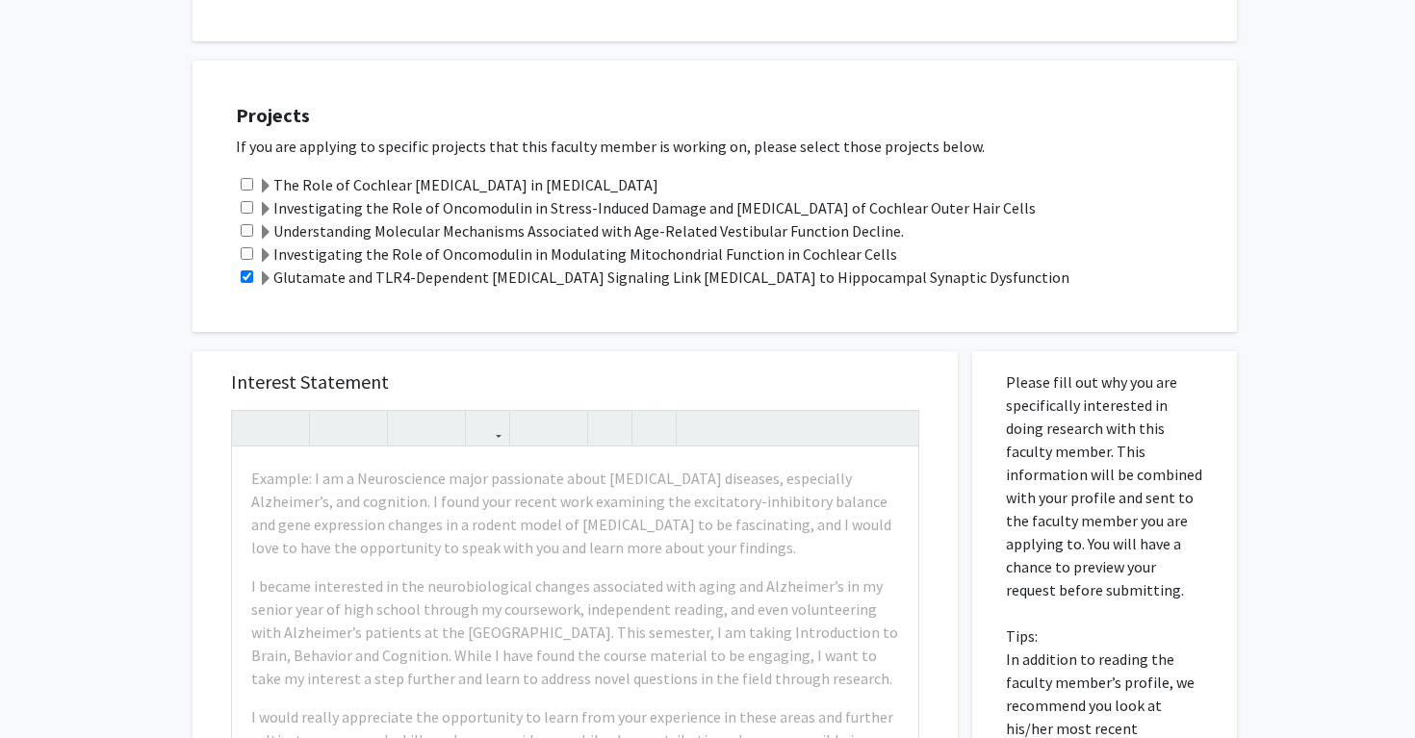
checkbox input "true"
click at [247, 224] on input "checkbox" at bounding box center [247, 230] width 13 height 13
checkbox input "true"
click at [252, 201] on input "checkbox" at bounding box center [247, 207] width 13 height 13
checkbox input "true"
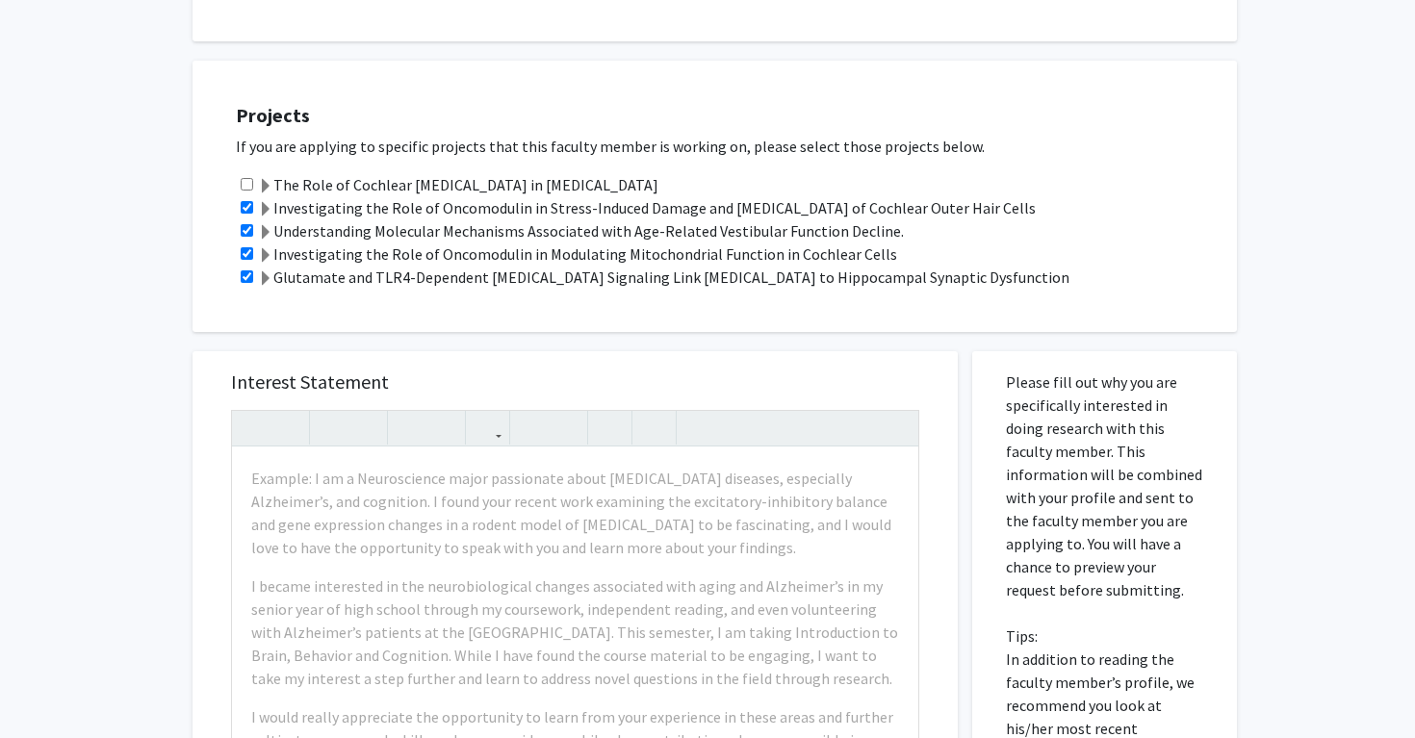
click at [243, 178] on input "checkbox" at bounding box center [247, 184] width 13 height 13
checkbox input "true"
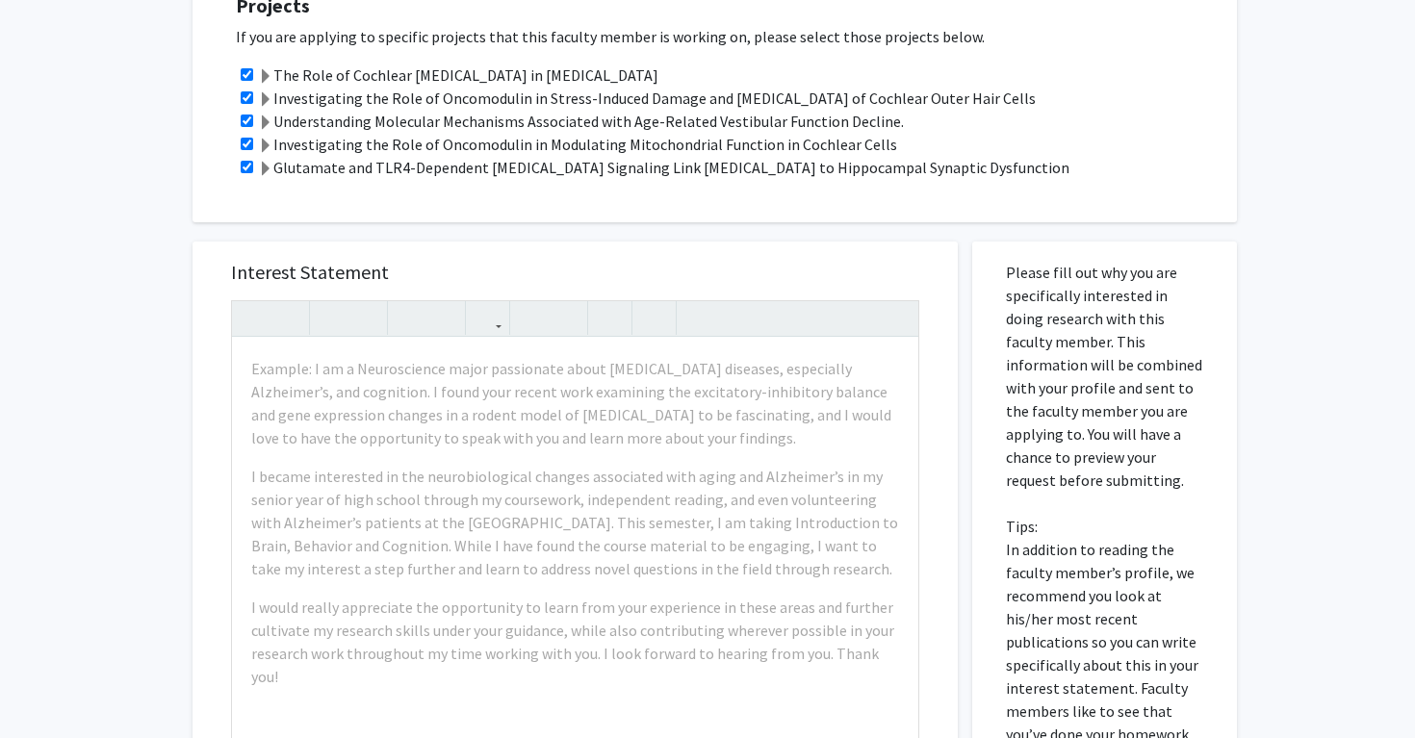
scroll to position [1137, 0]
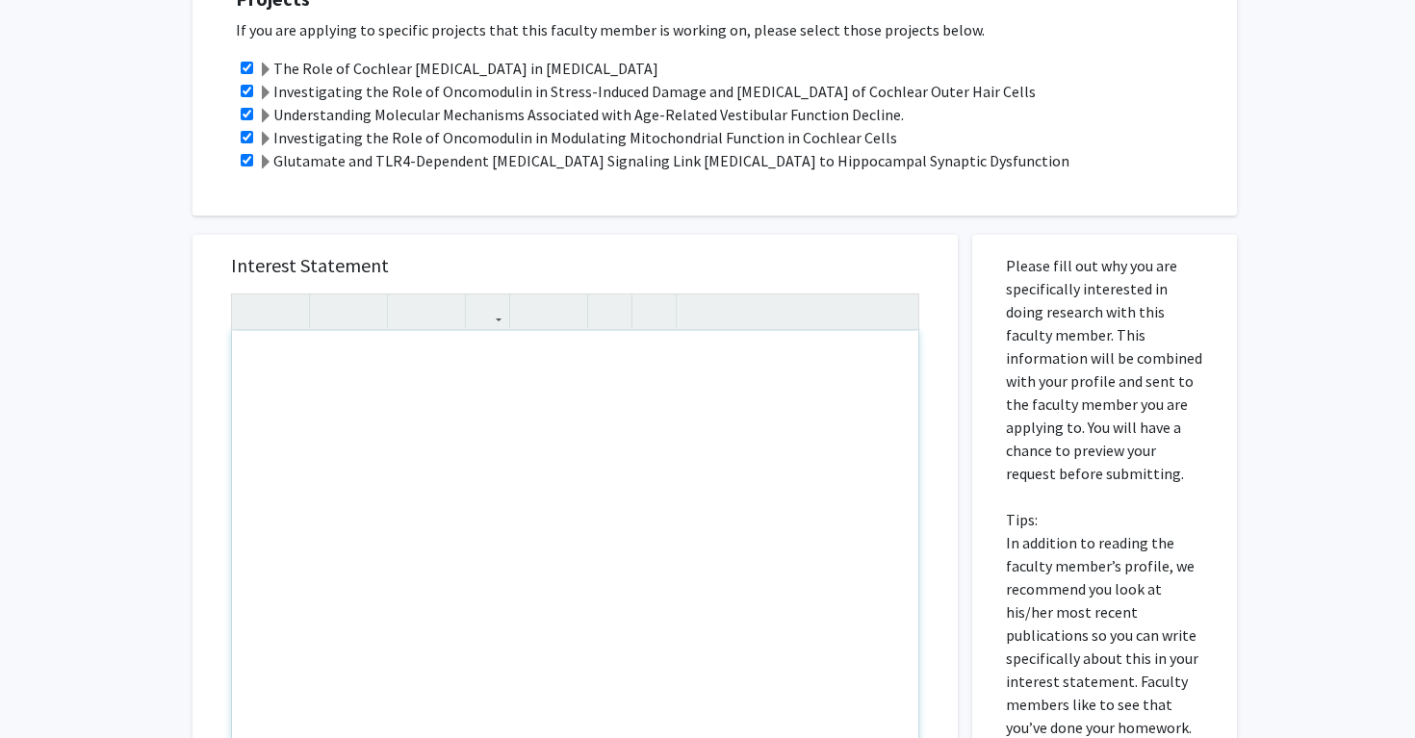
click at [159, 339] on div "All Requests Request for Dwayne Simmons Request for Dwayne Simmons Departments:…" at bounding box center [707, 30] width 1415 height 2197
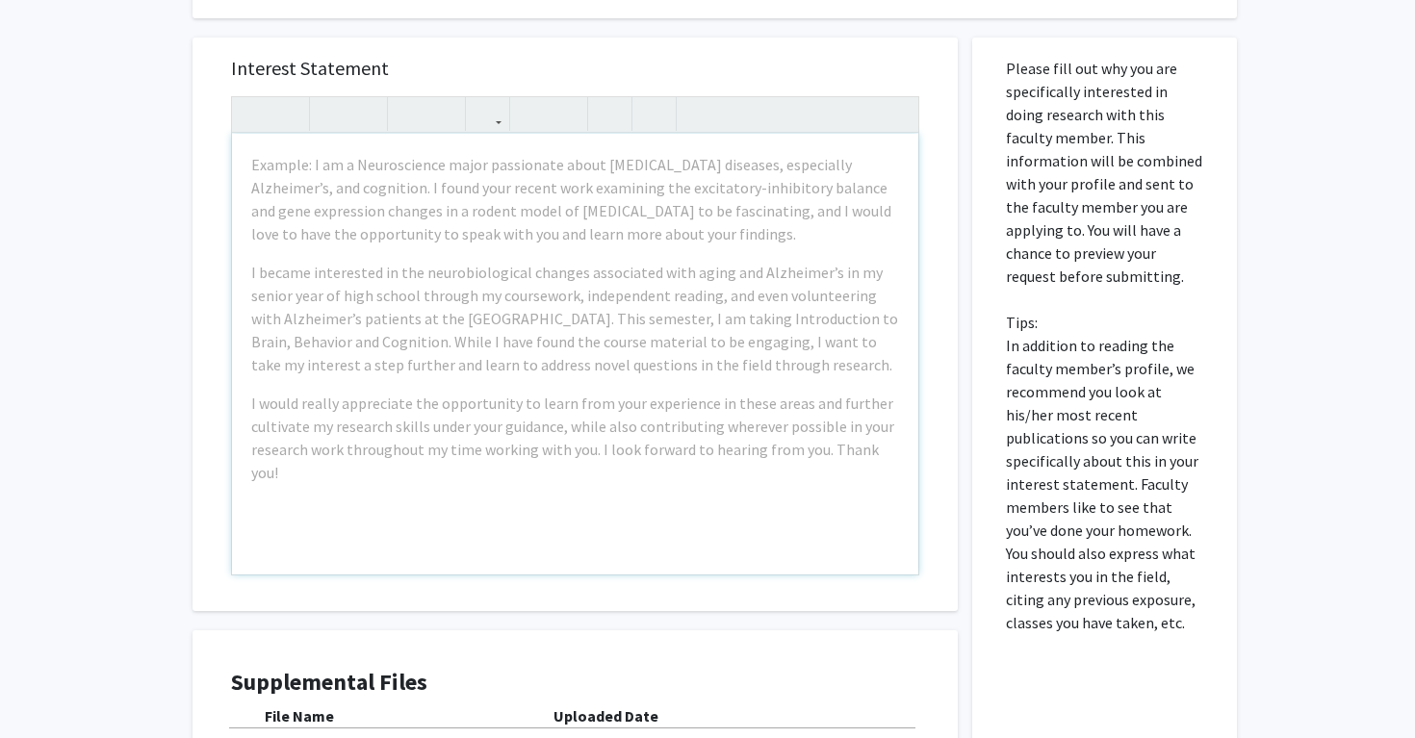
scroll to position [1563, 0]
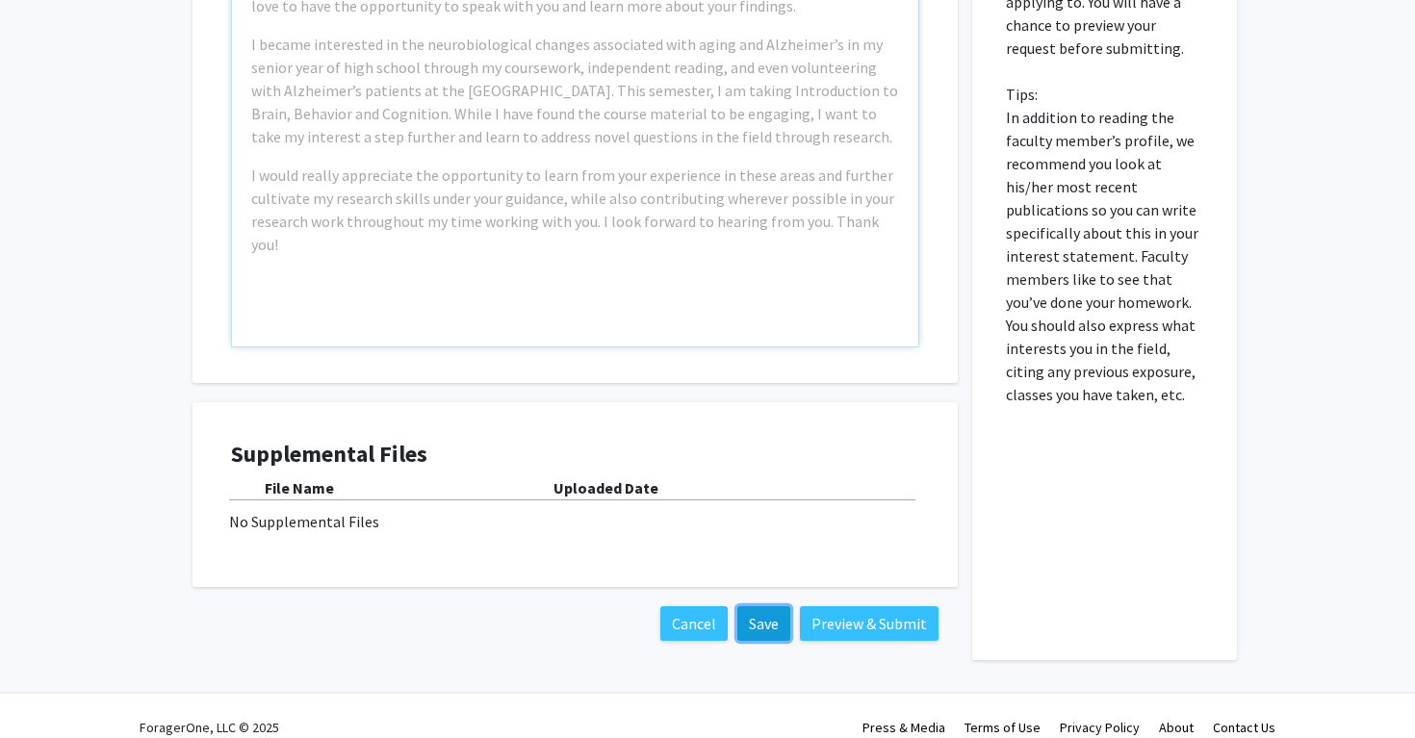
click at [746, 613] on button "Save" at bounding box center [763, 623] width 53 height 35
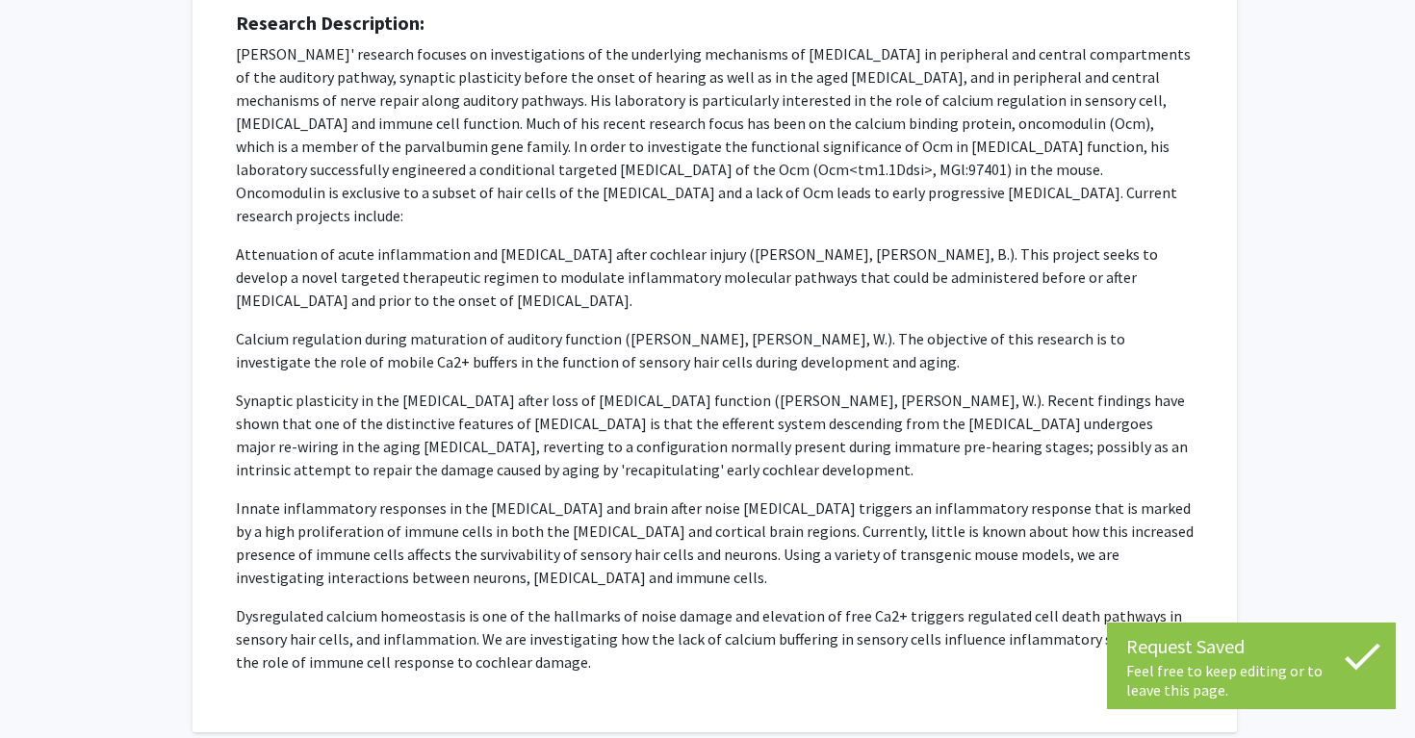
scroll to position [0, 0]
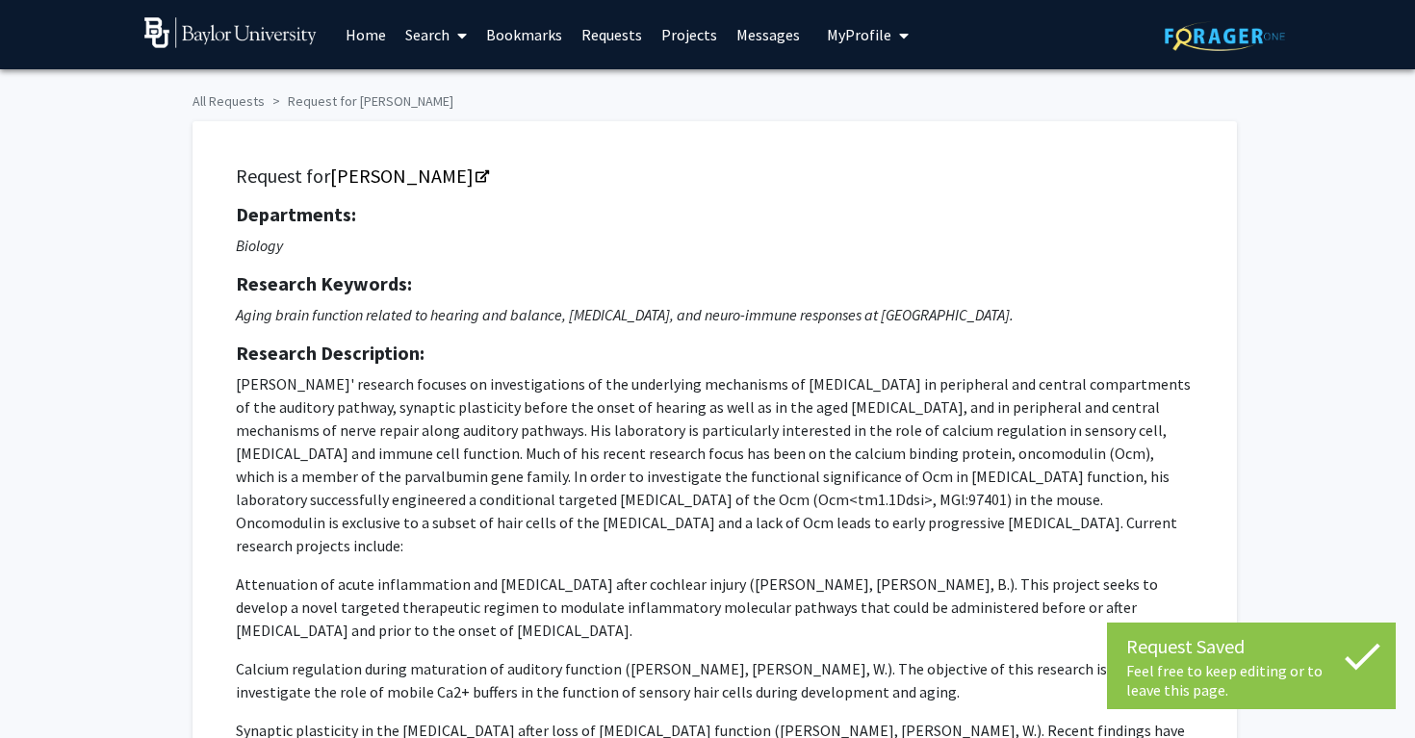
click at [592, 37] on link "Requests" at bounding box center [612, 34] width 80 height 67
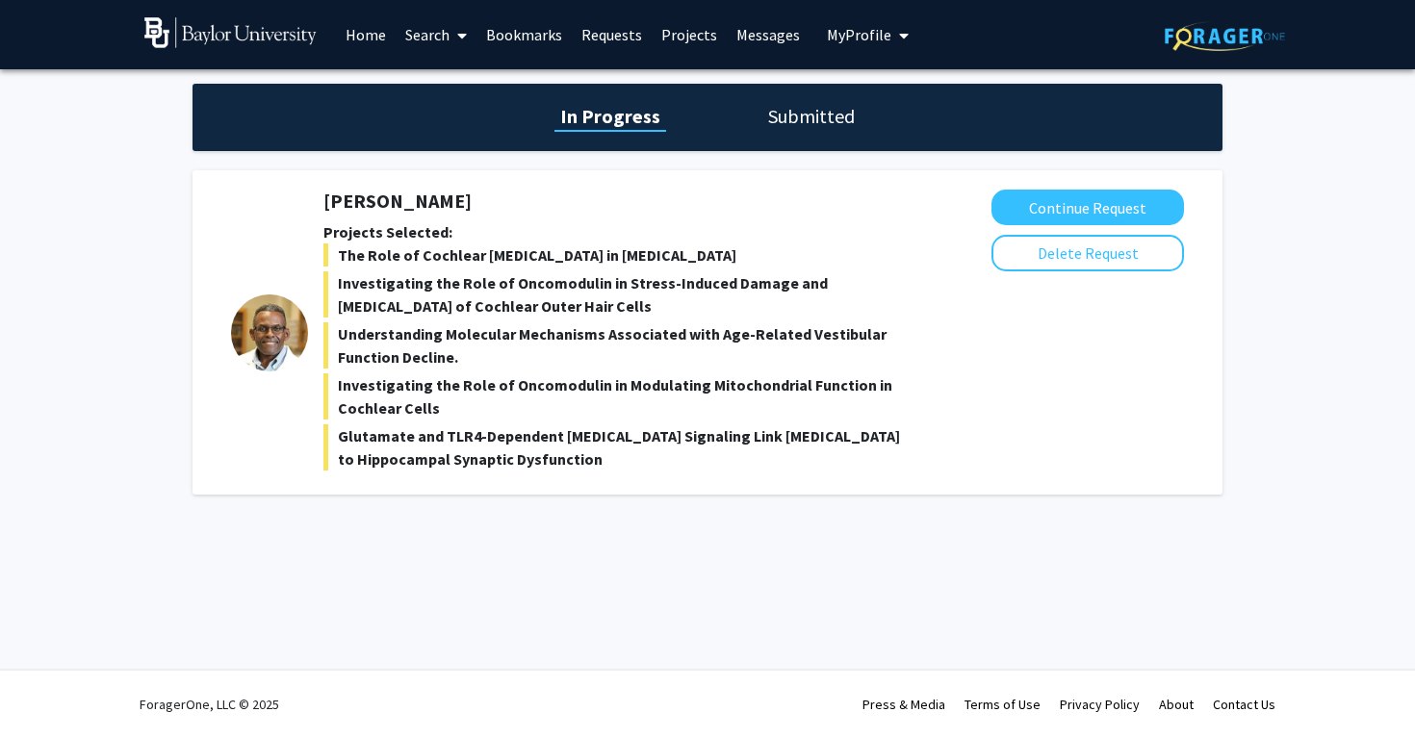
click at [351, 25] on link "Home" at bounding box center [366, 34] width 60 height 67
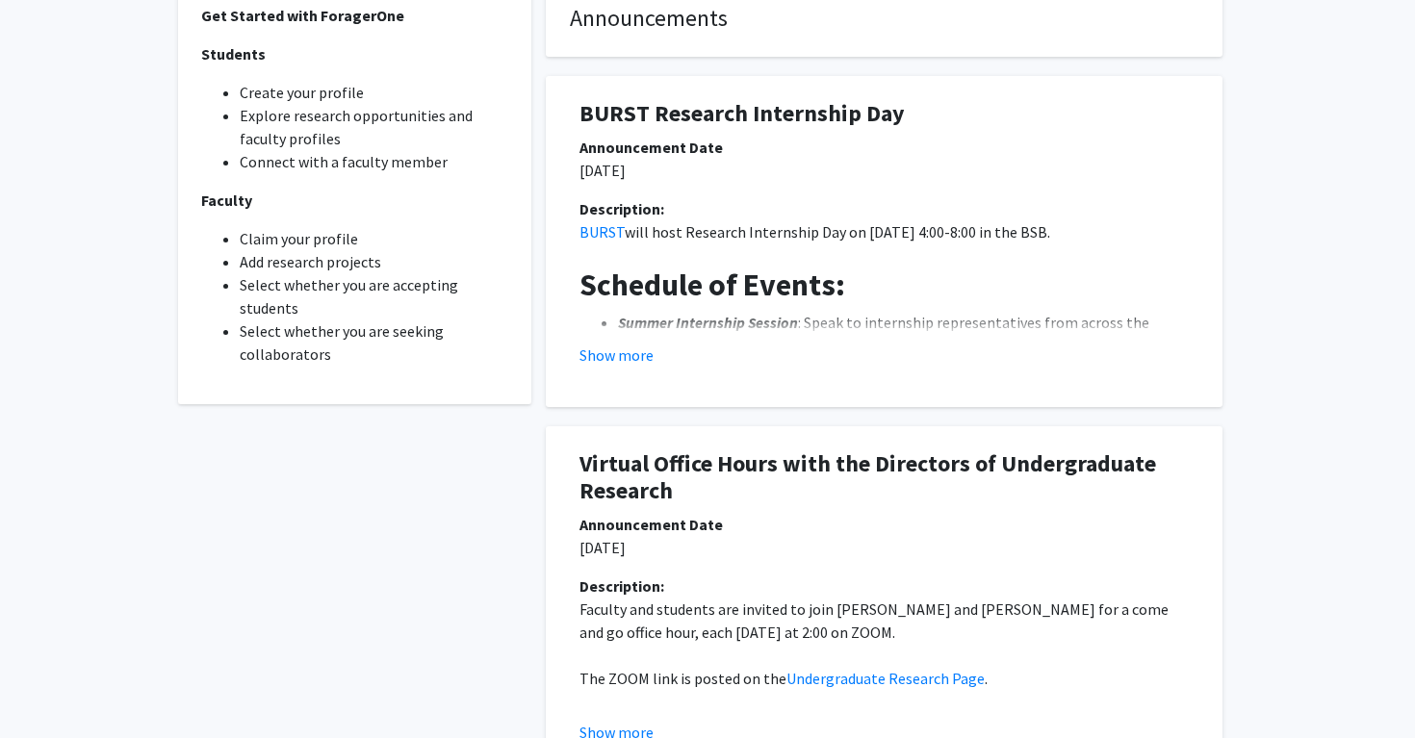
scroll to position [611, 0]
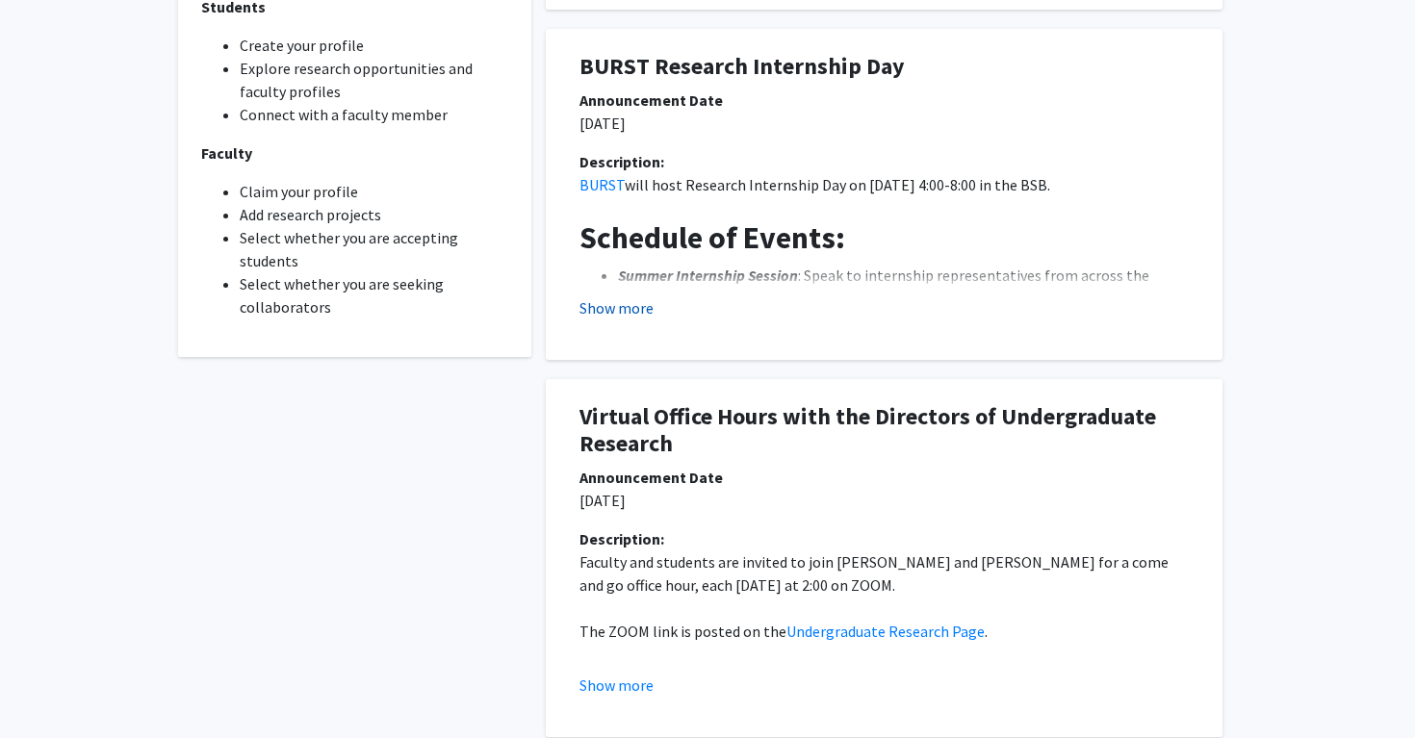
click at [628, 305] on button "Show more" at bounding box center [616, 307] width 74 height 23
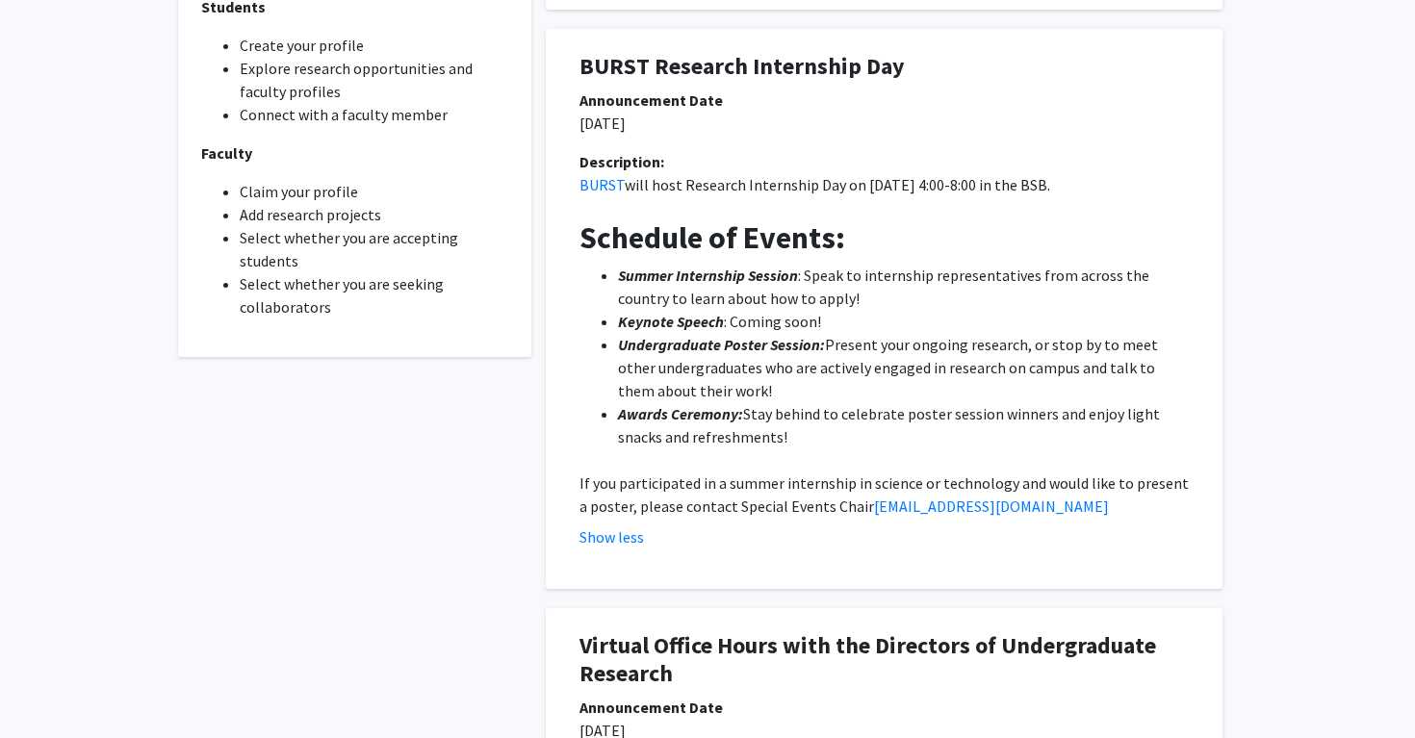
click at [644, 128] on p "09/19/2025" at bounding box center [883, 123] width 609 height 23
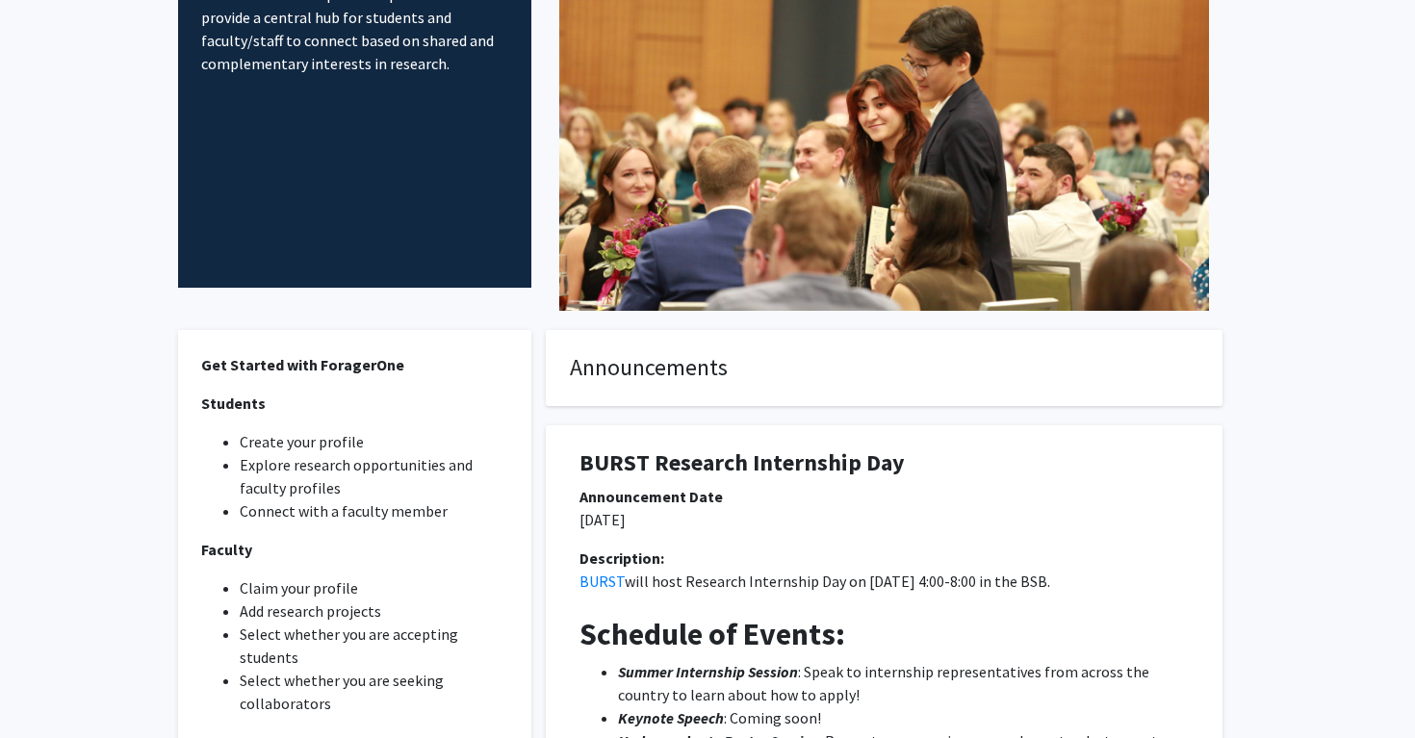
scroll to position [0, 0]
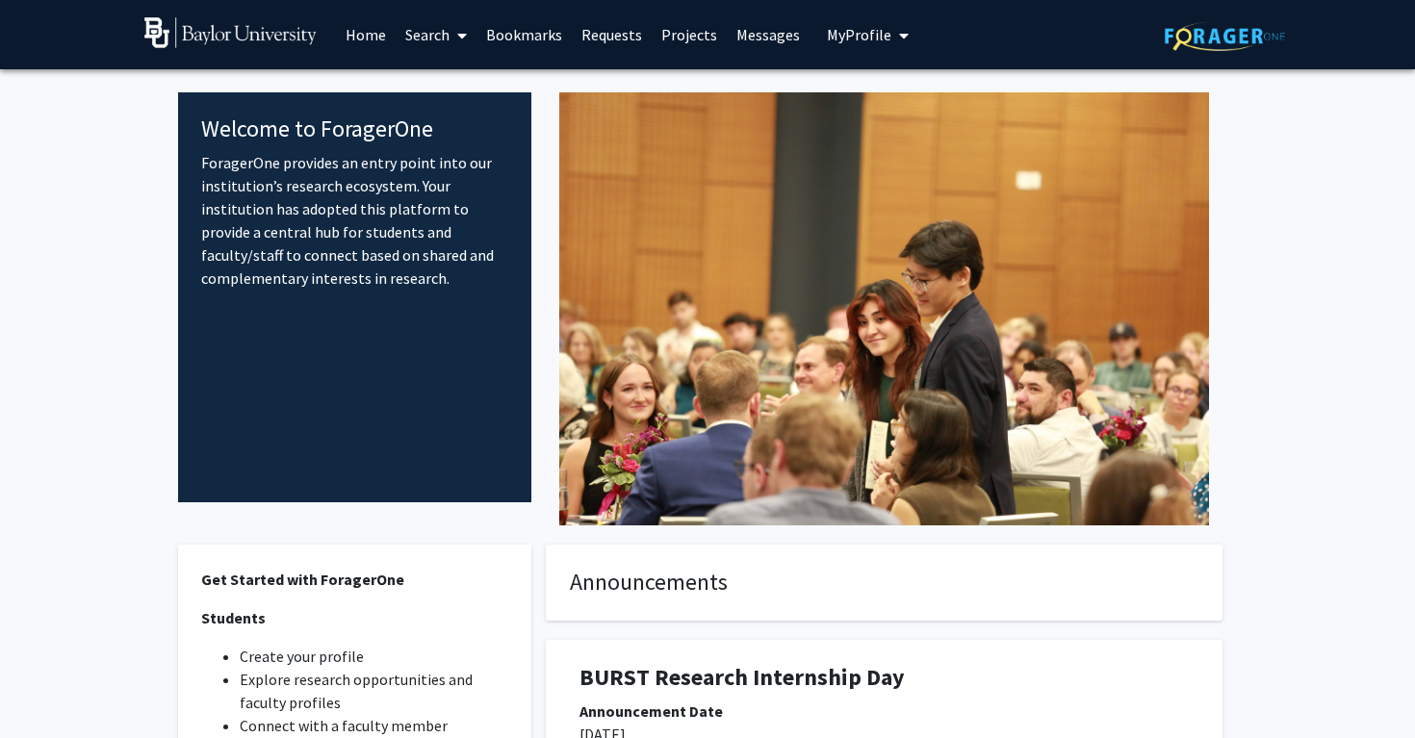
click at [442, 34] on link "Search" at bounding box center [435, 34] width 81 height 67
click at [471, 123] on span "Students" at bounding box center [453, 127] width 117 height 38
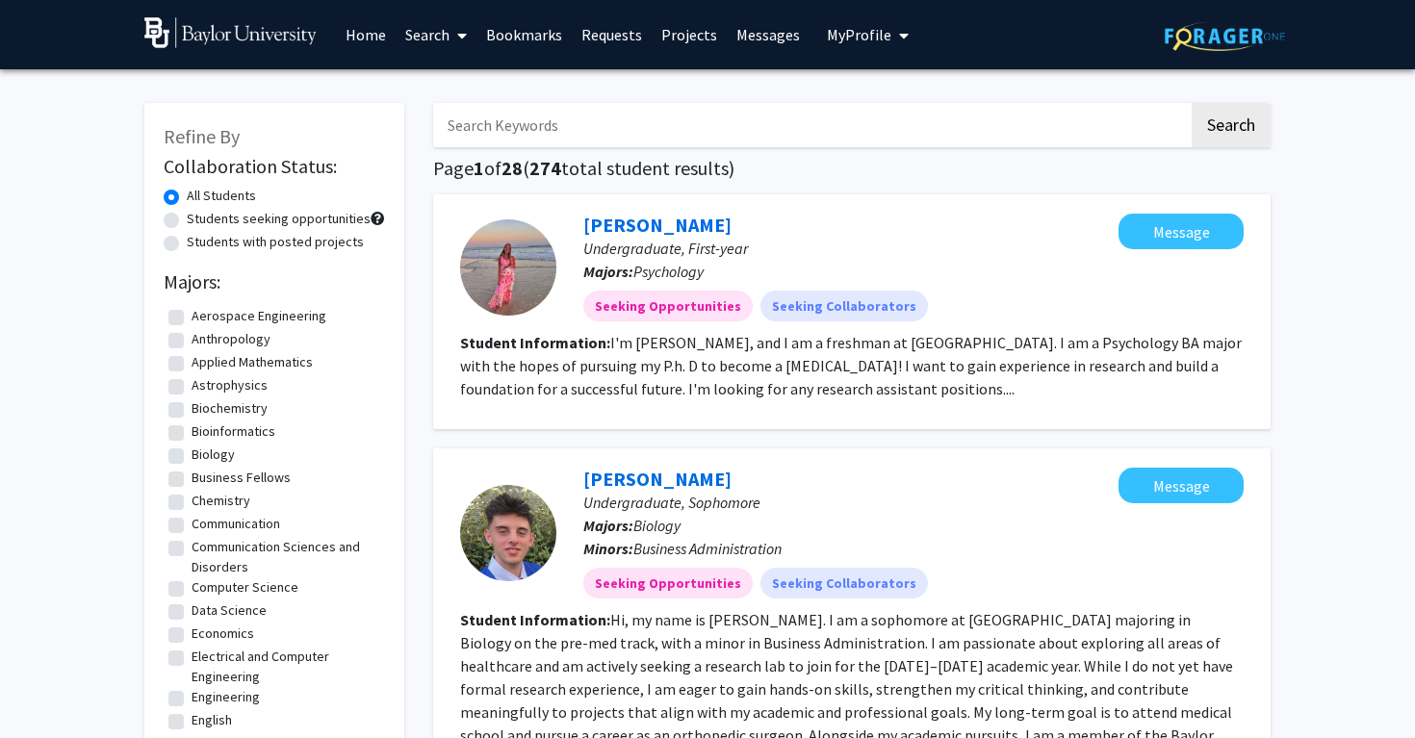
click at [374, 36] on link "Home" at bounding box center [366, 34] width 60 height 67
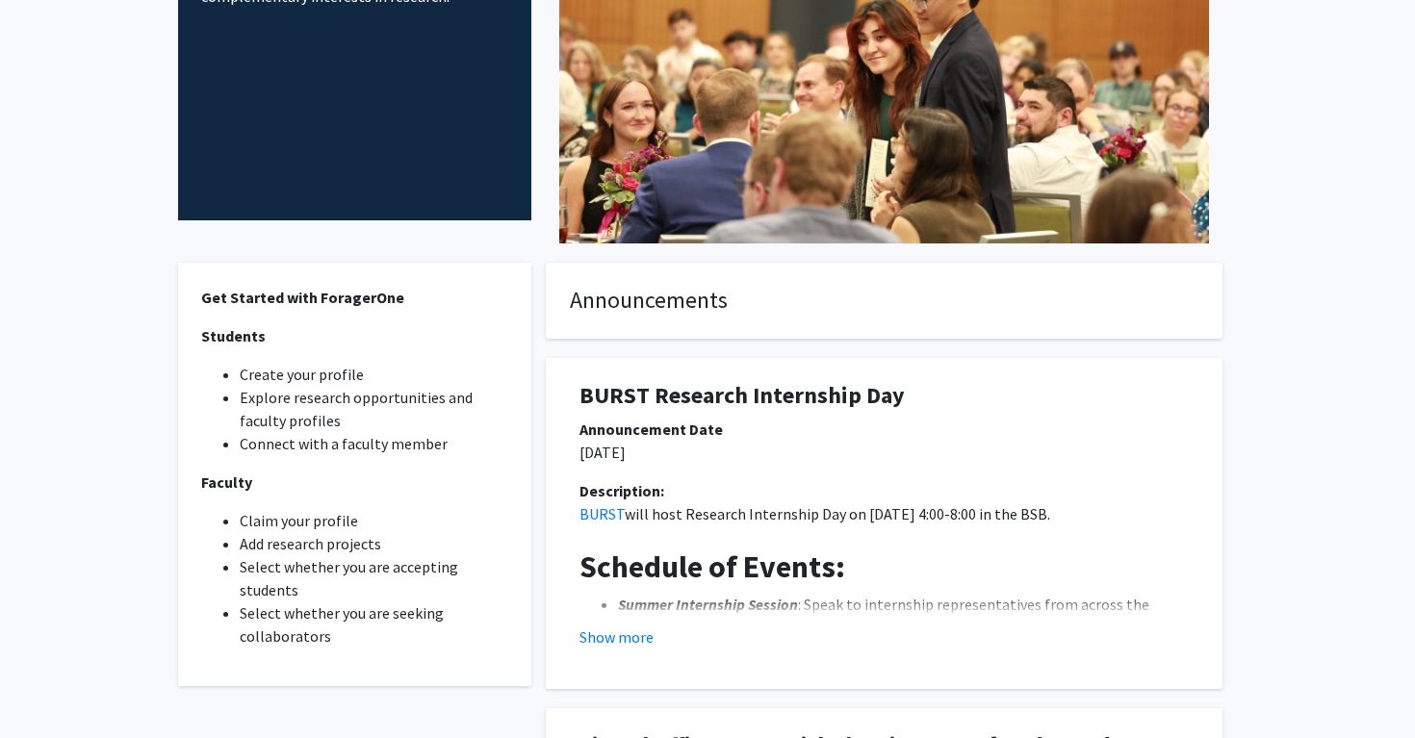
scroll to position [292, 0]
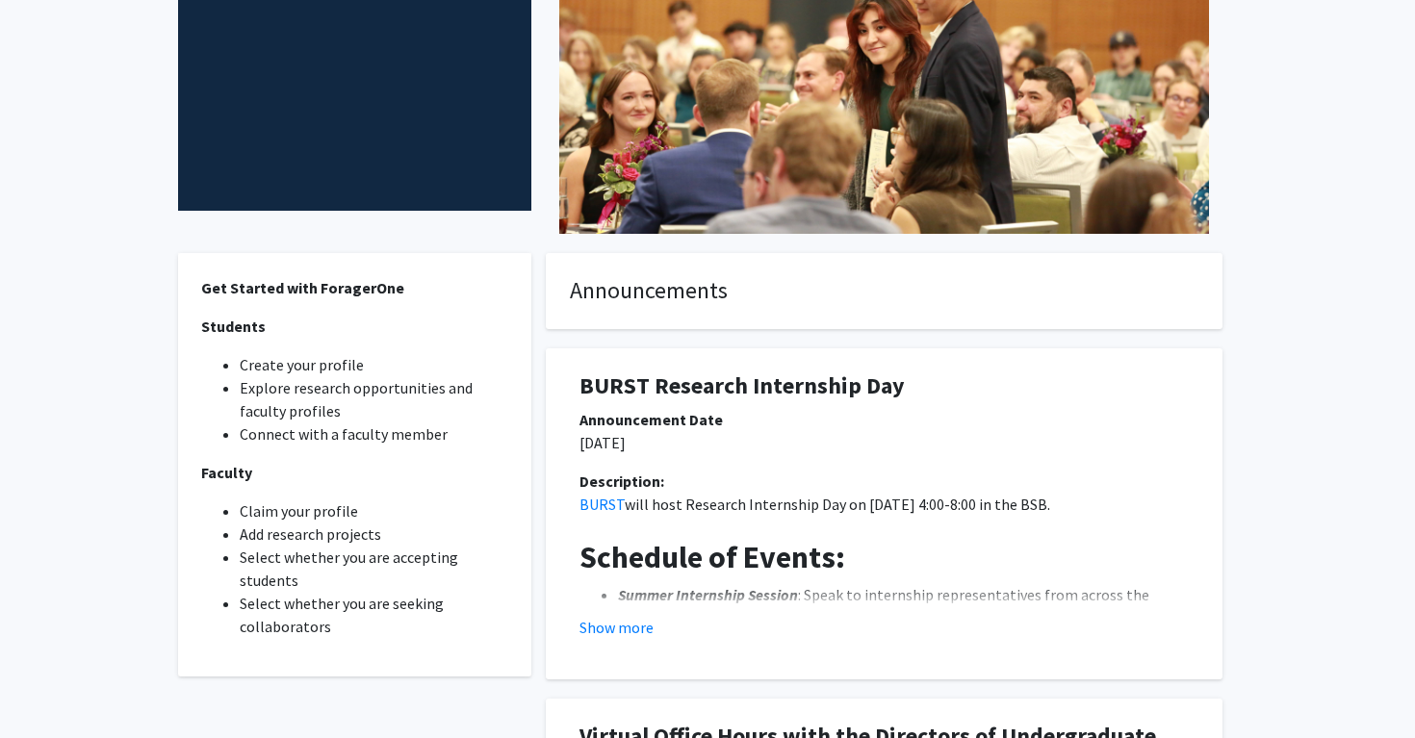
click at [679, 435] on p "09/19/2025" at bounding box center [883, 442] width 609 height 23
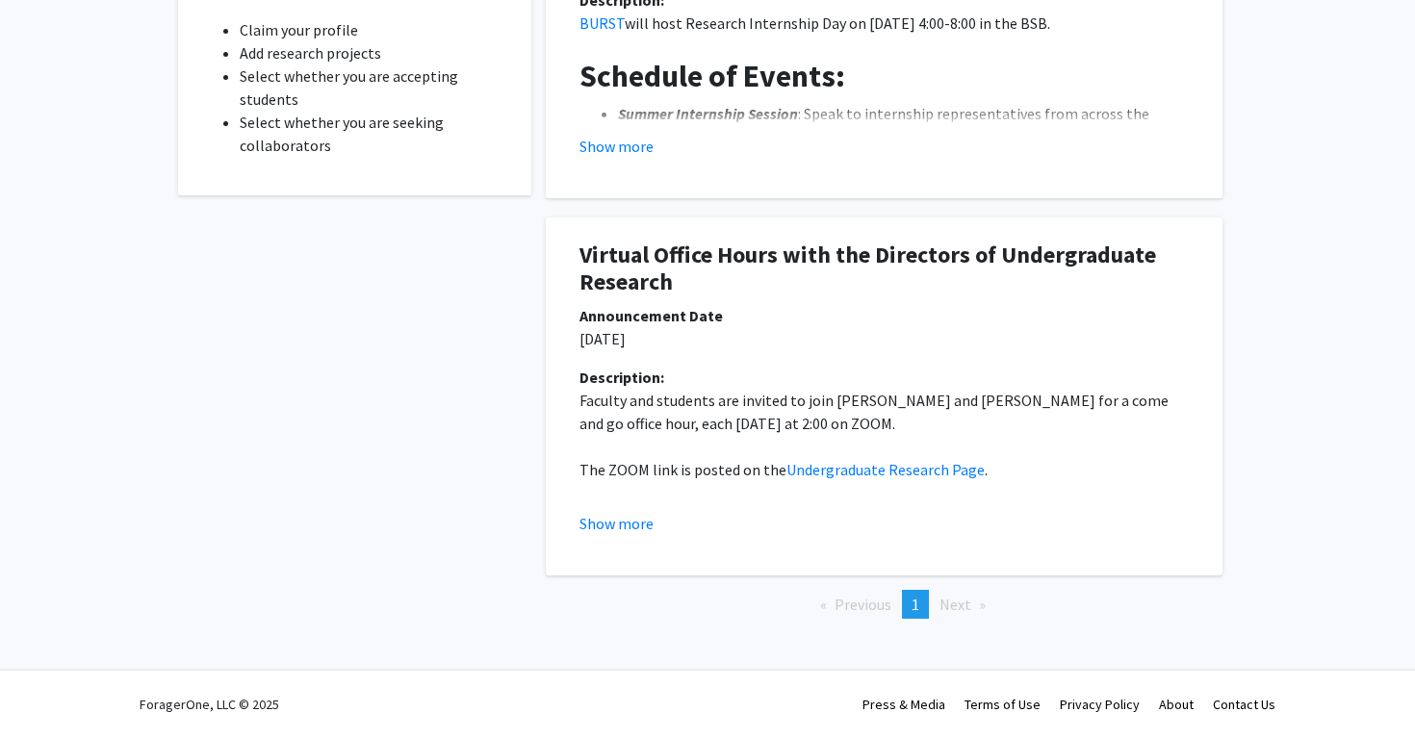
scroll to position [0, 0]
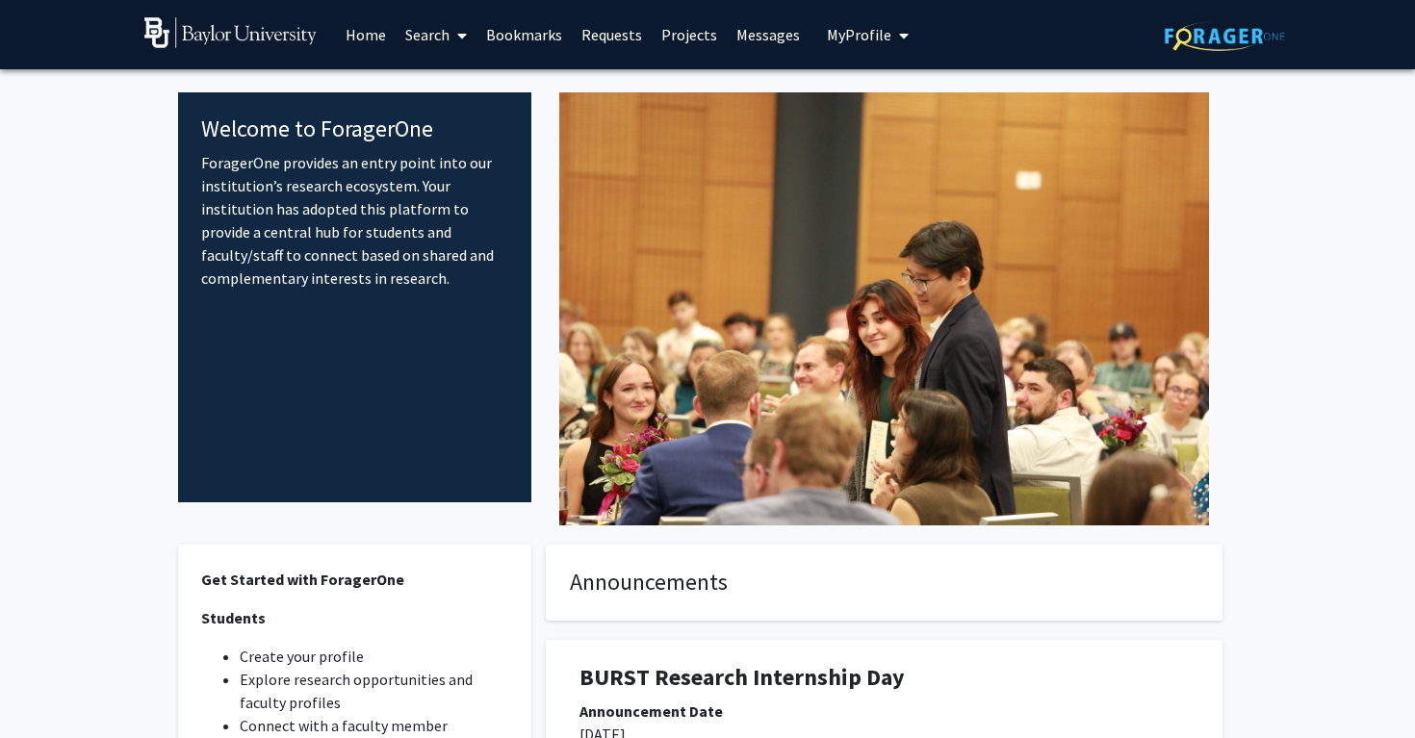
click at [377, 40] on link "Home" at bounding box center [366, 34] width 60 height 67
click at [352, 29] on link "Home" at bounding box center [366, 34] width 60 height 67
click at [372, 33] on link "Home" at bounding box center [366, 34] width 60 height 67
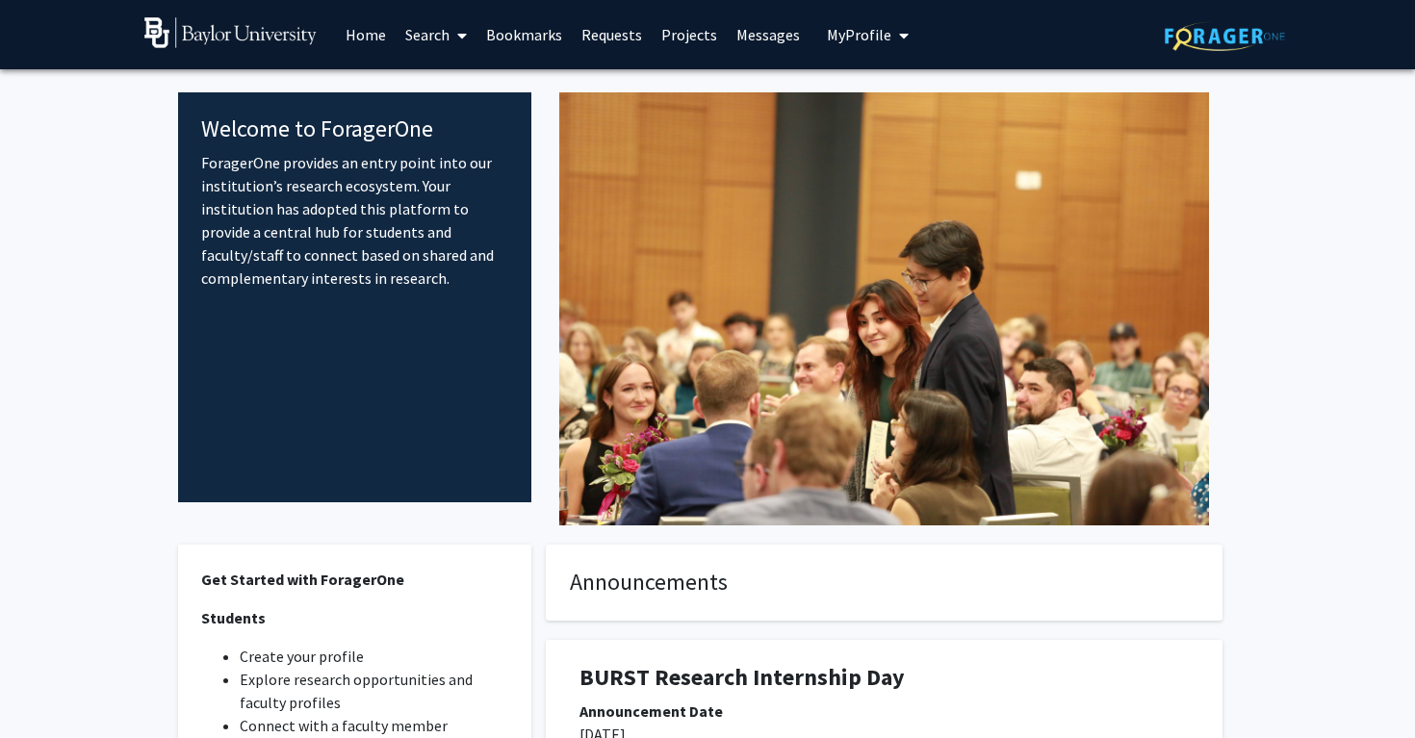
click at [856, 34] on span "My Profile" at bounding box center [859, 34] width 64 height 19
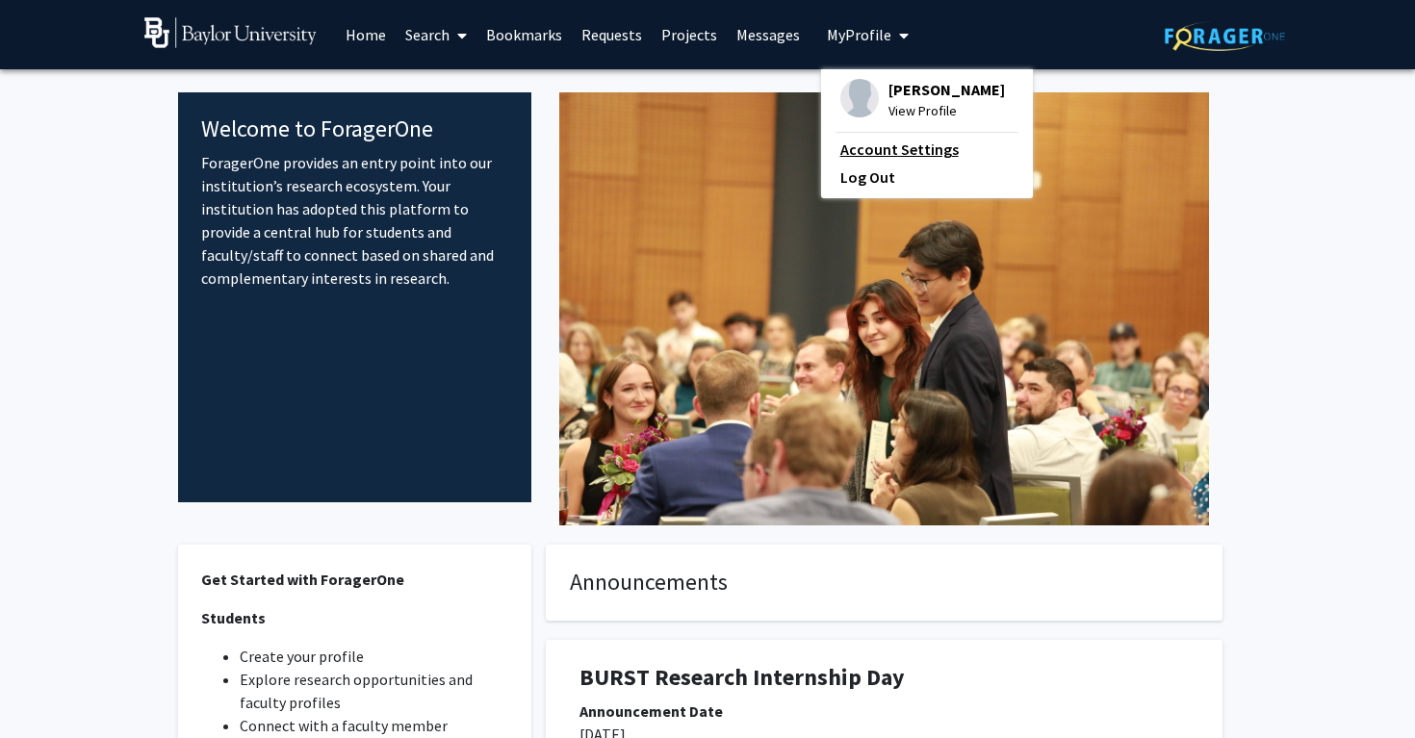
click at [888, 161] on link "Account Settings" at bounding box center [926, 149] width 173 height 23
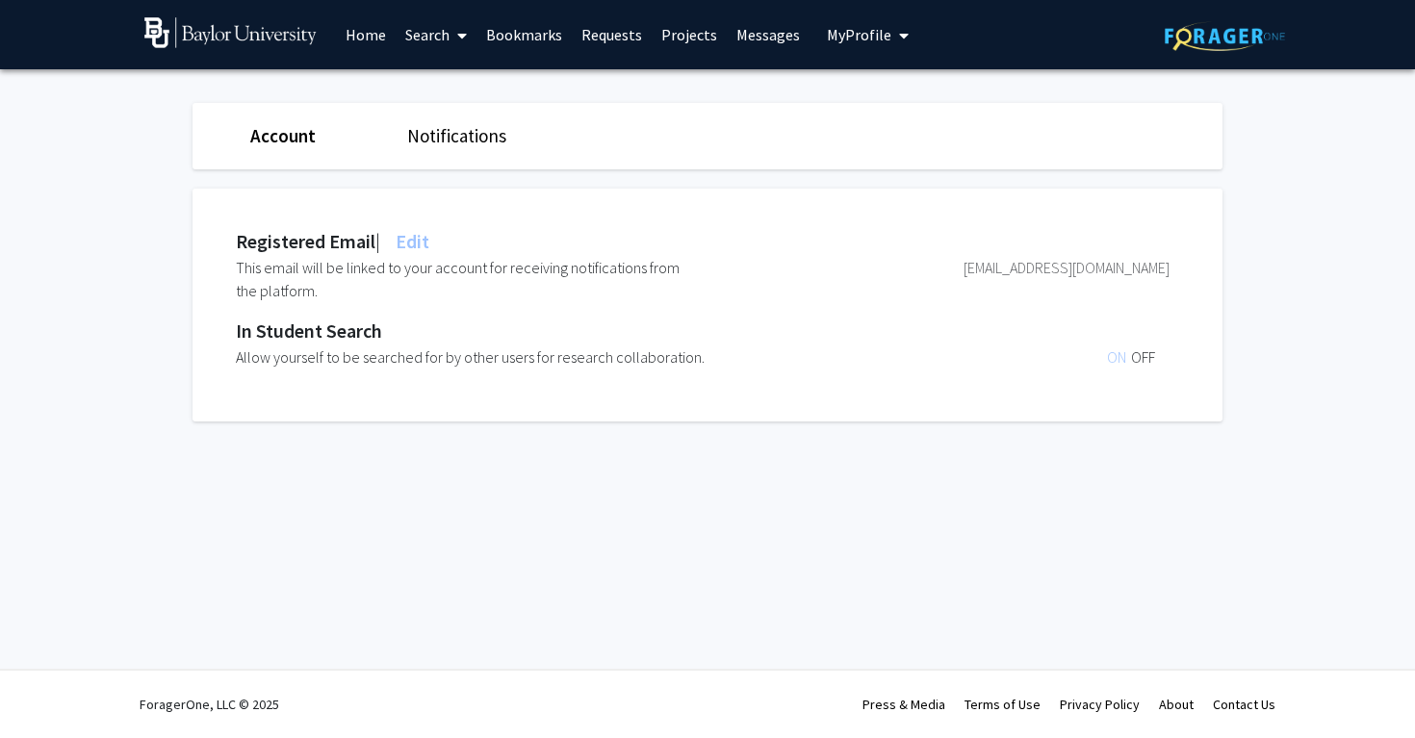
click at [848, 40] on span "My Profile" at bounding box center [859, 34] width 64 height 19
click at [873, 113] on div "Raha Hajiseyedjavadi View Profile" at bounding box center [922, 100] width 165 height 42
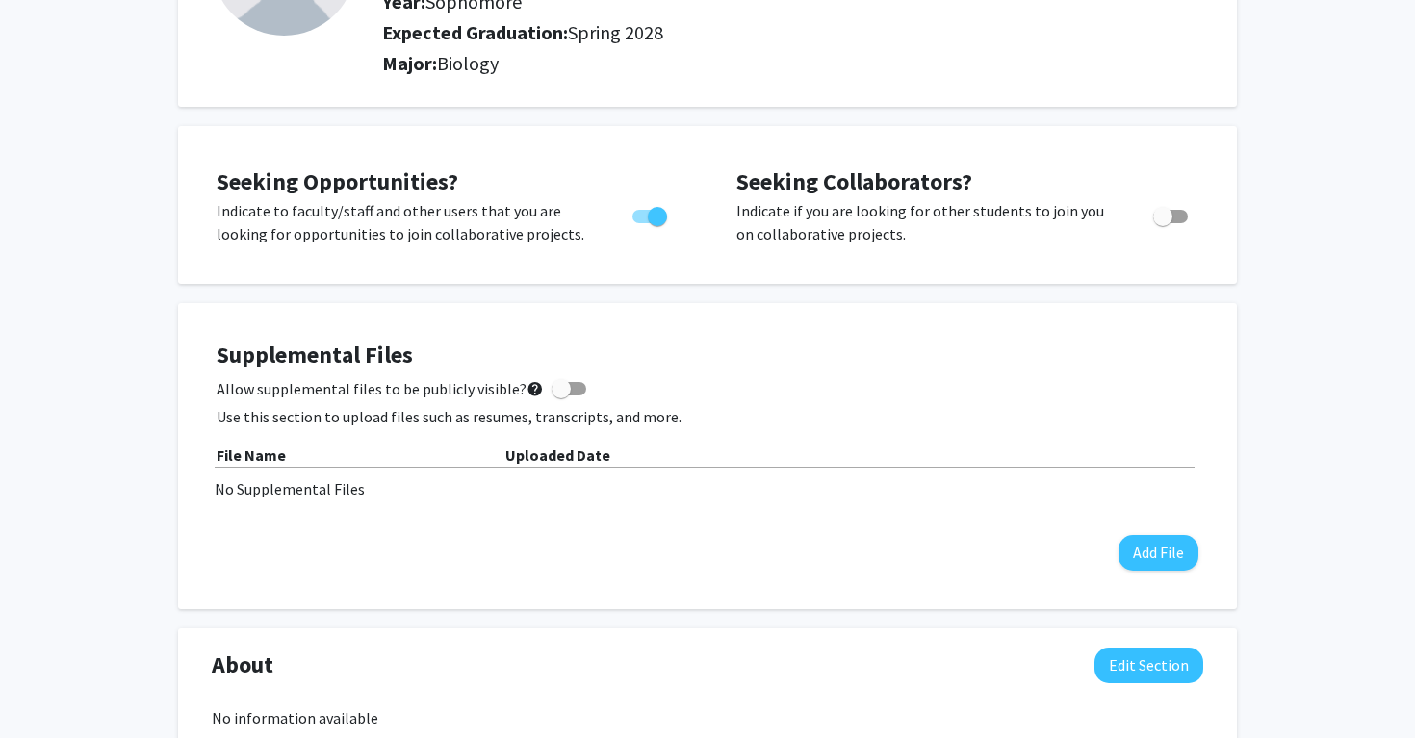
scroll to position [260, 0]
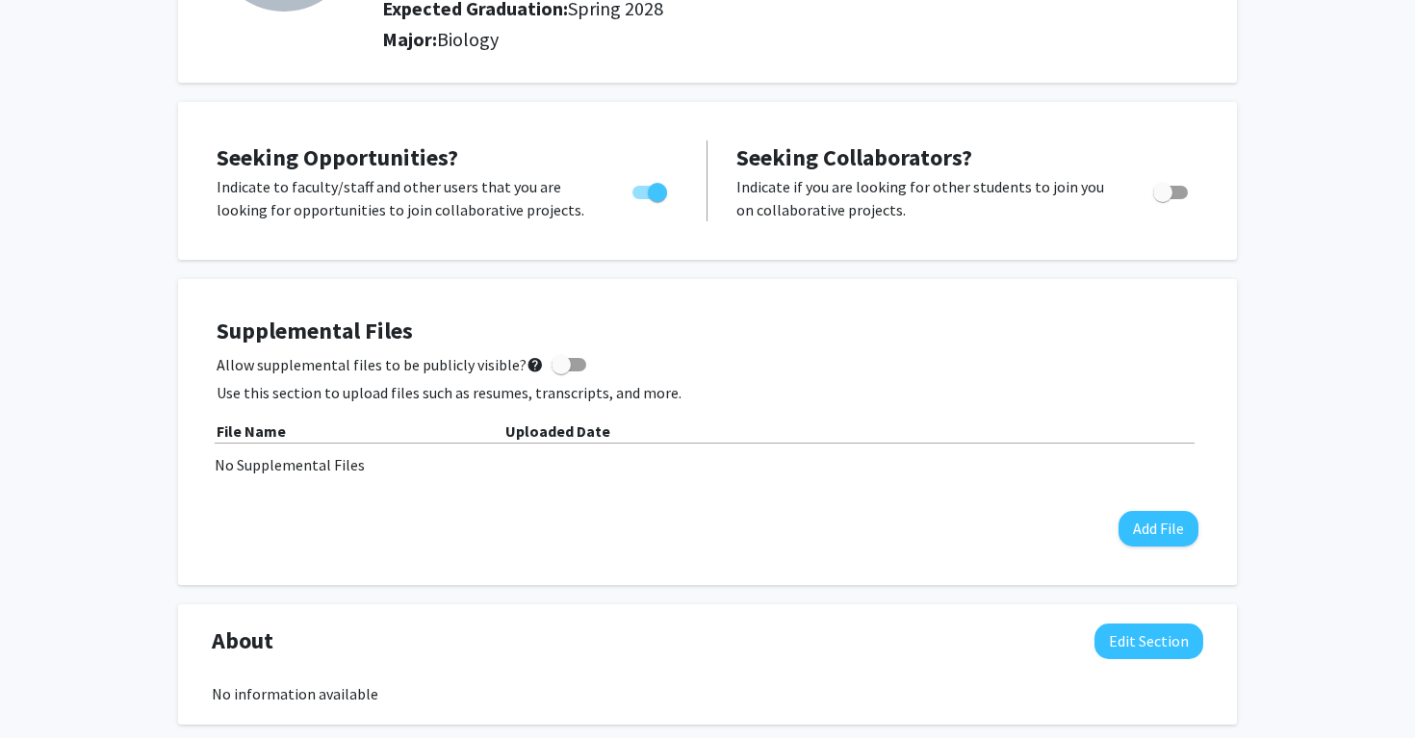
click at [559, 374] on label "Allow supplemental files to be publicly visible? help" at bounding box center [402, 364] width 370 height 23
click at [560, 372] on input "Allow supplemental files to be publicly visible? help" at bounding box center [560, 371] width 1 height 1
click at [567, 373] on span at bounding box center [576, 364] width 19 height 19
click at [560, 372] on input "Allow supplemental files to be publicly visible? help" at bounding box center [560, 371] width 1 height 1
checkbox input "false"
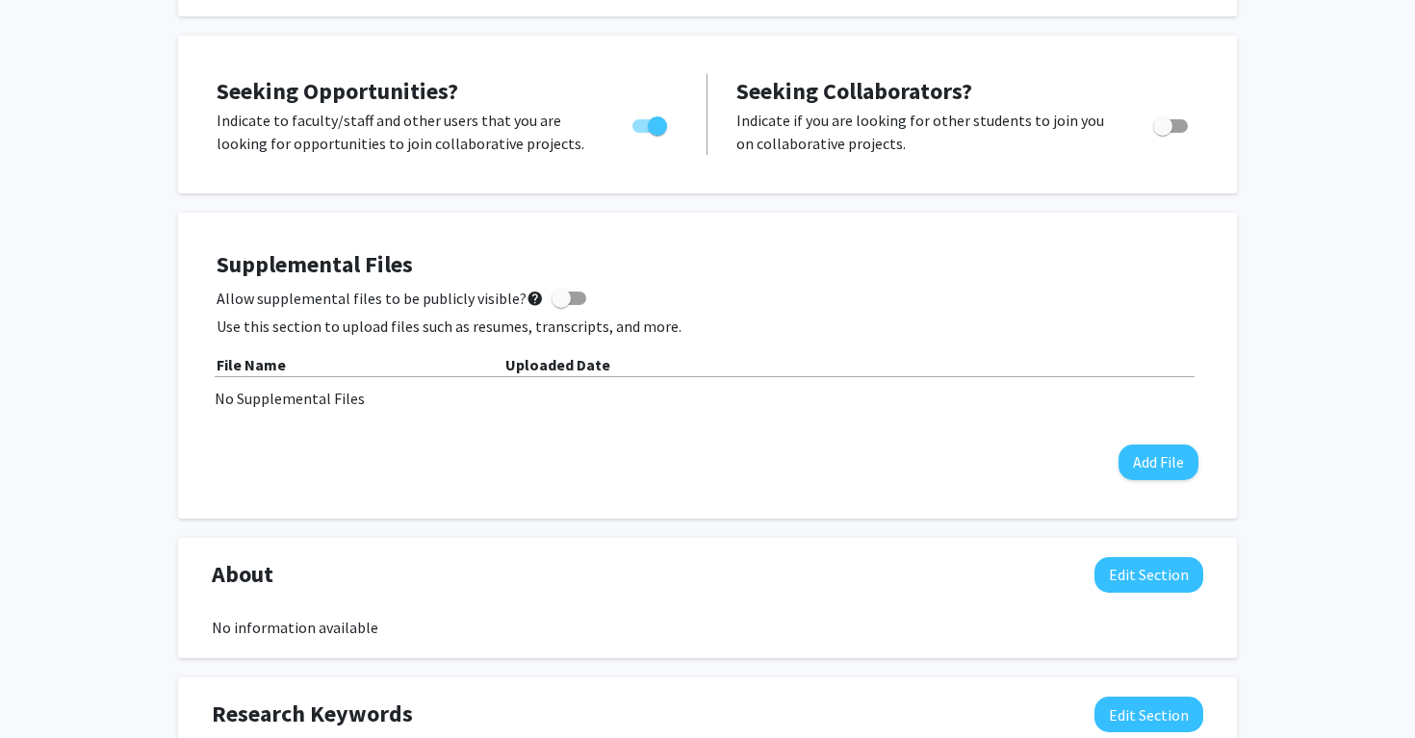
scroll to position [372, 0]
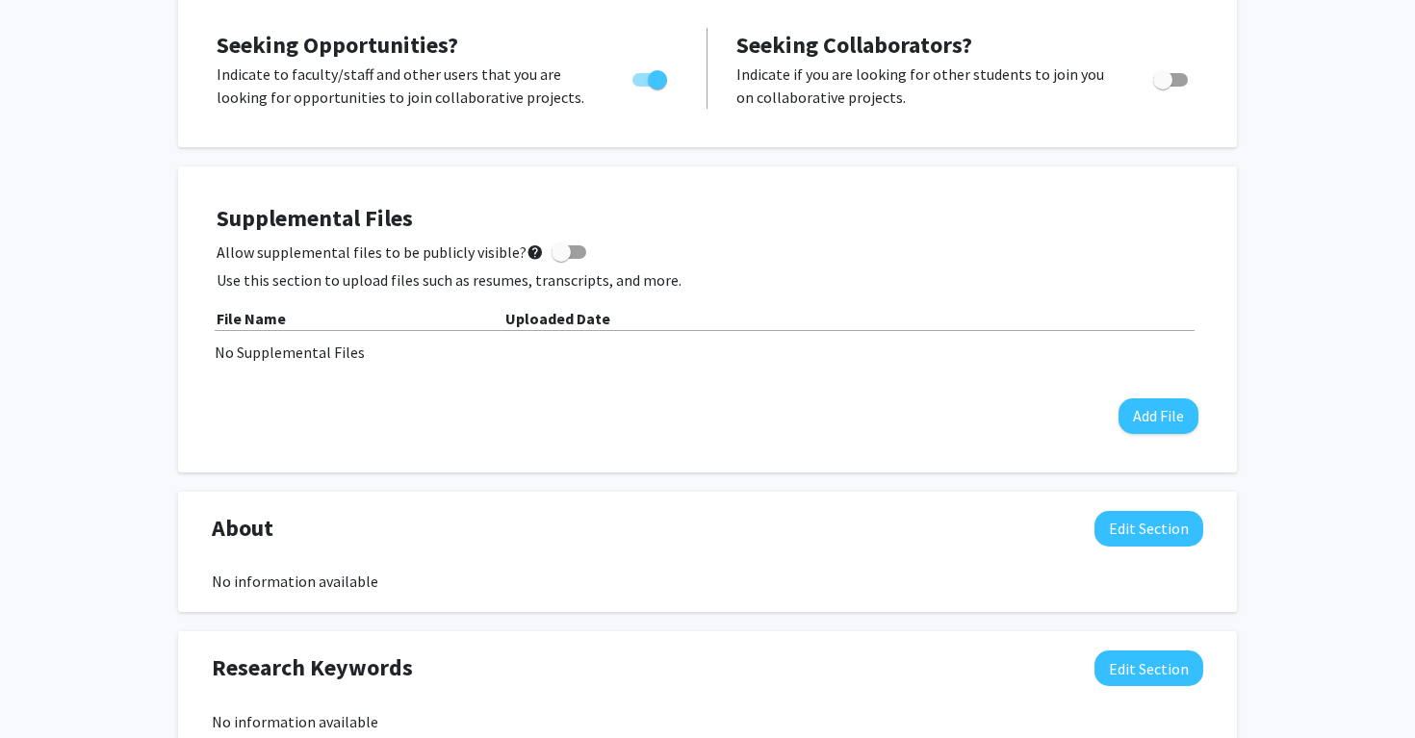
click at [334, 349] on div "No Supplemental Files" at bounding box center [707, 352] width 985 height 23
click at [503, 346] on div "No Supplemental Files" at bounding box center [707, 352] width 985 height 23
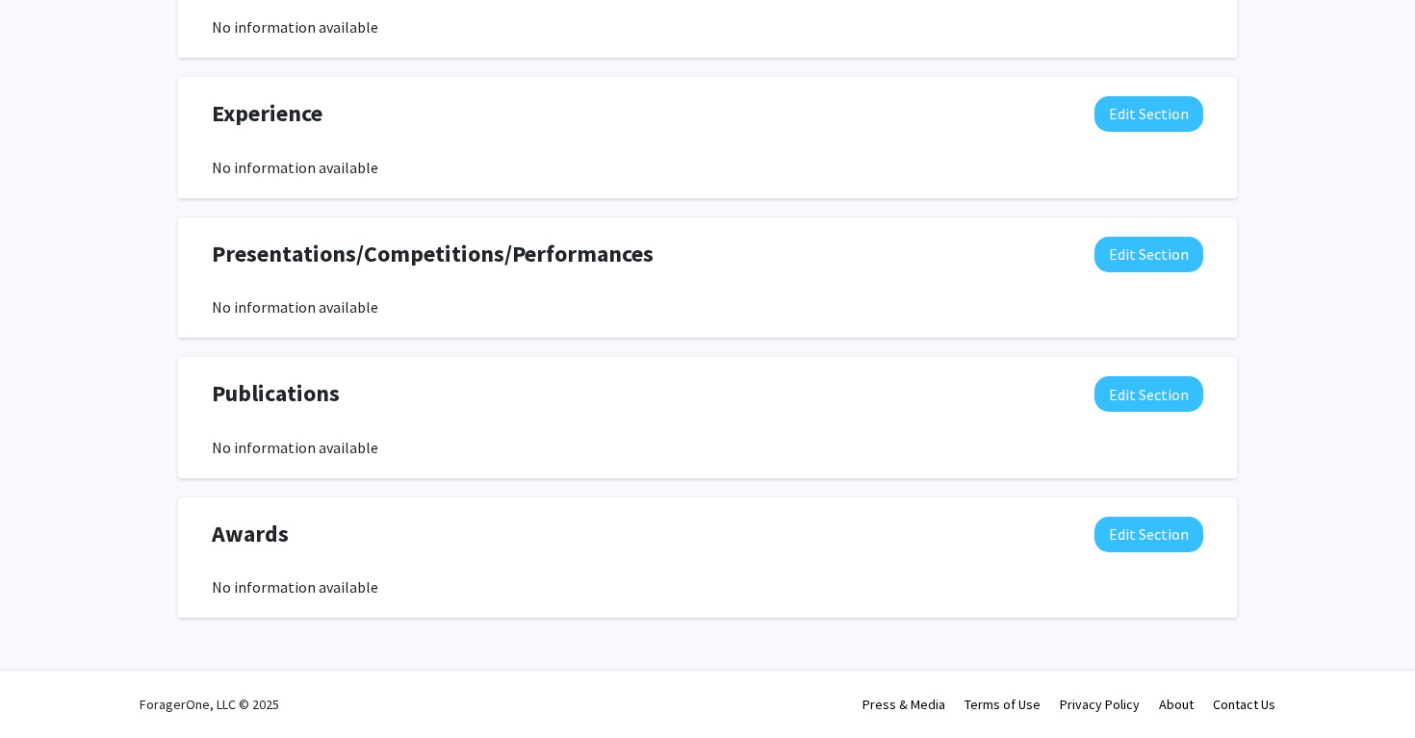
scroll to position [0, 0]
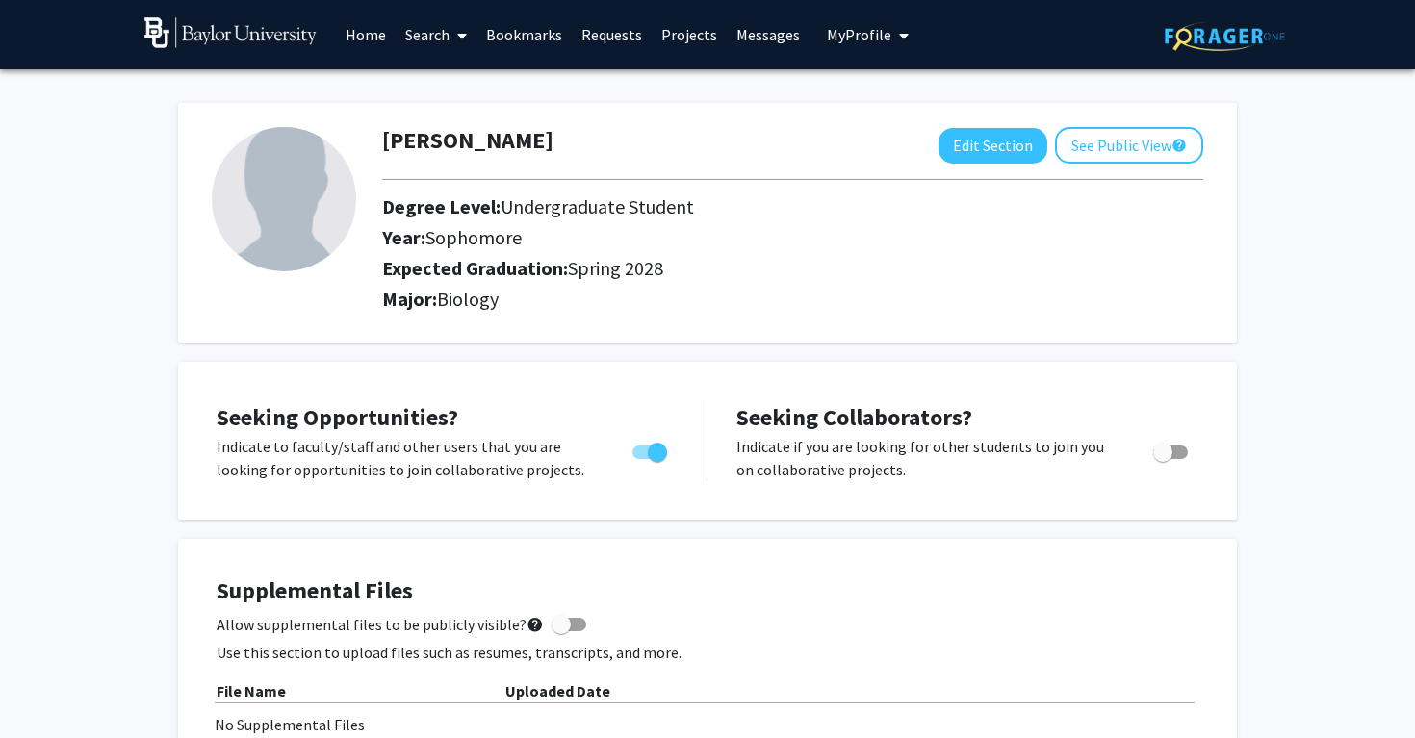
click at [309, 172] on img at bounding box center [284, 199] width 144 height 144
click at [596, 268] on span "Spring 2028" at bounding box center [615, 268] width 95 height 24
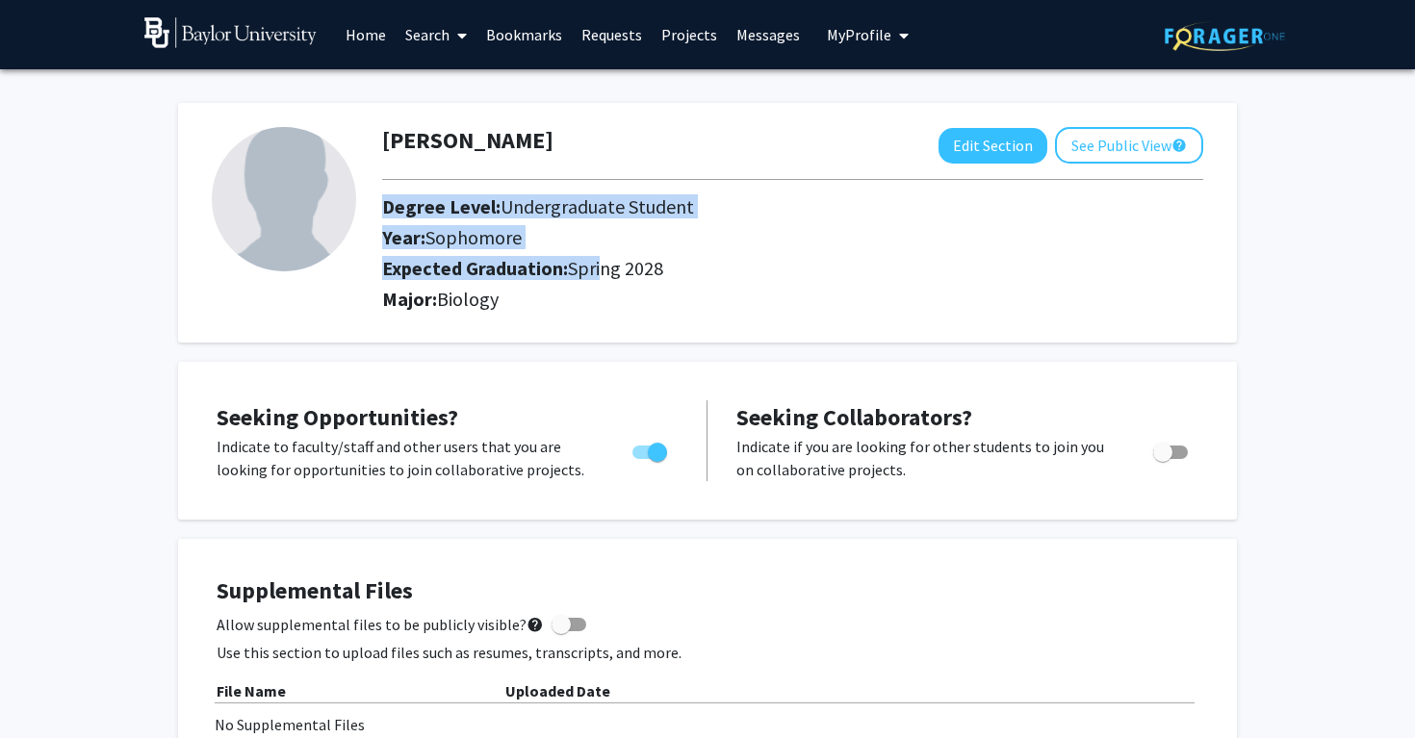
drag, startPoint x: 596, startPoint y: 268, endPoint x: 462, endPoint y: 189, distance: 155.8
click at [465, 190] on div "Raha Hajiseyedjavadi Edit Section See Public View help Degree Level: Undergradu…" at bounding box center [793, 222] width 850 height 191
click at [462, 189] on div at bounding box center [793, 180] width 850 height 32
